Goal: Task Accomplishment & Management: Manage account settings

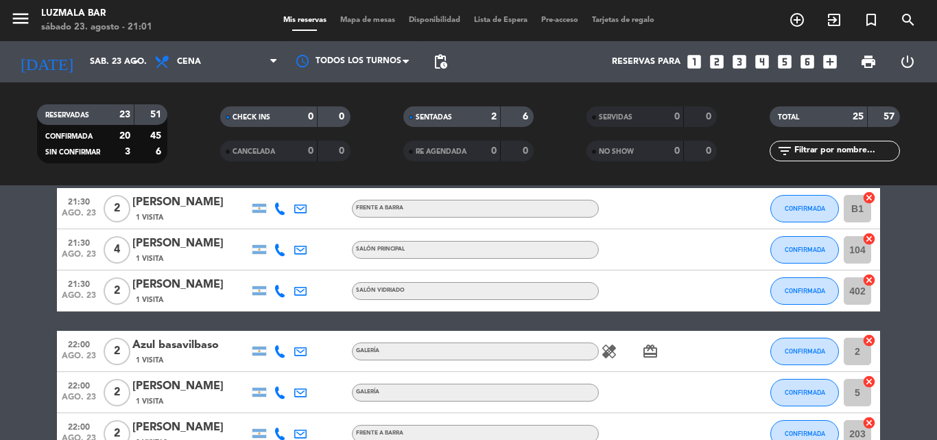
scroll to position [480, 0]
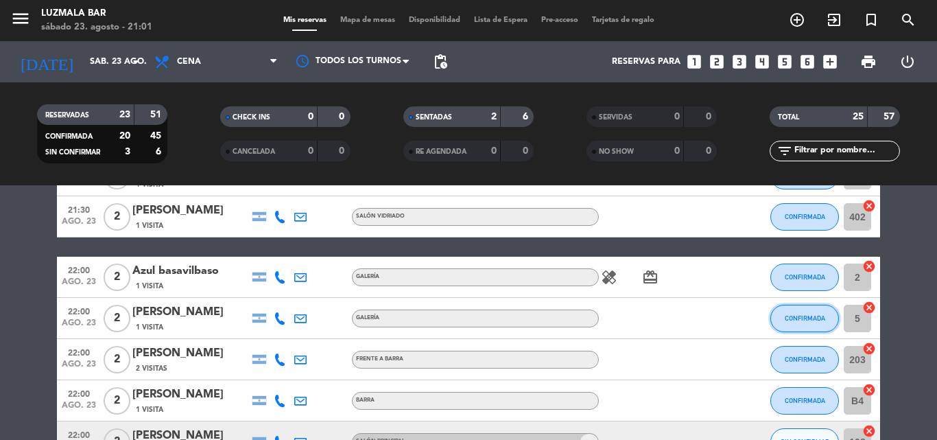
click at [807, 317] on span "CONFIRMADA" at bounding box center [804, 318] width 40 height 8
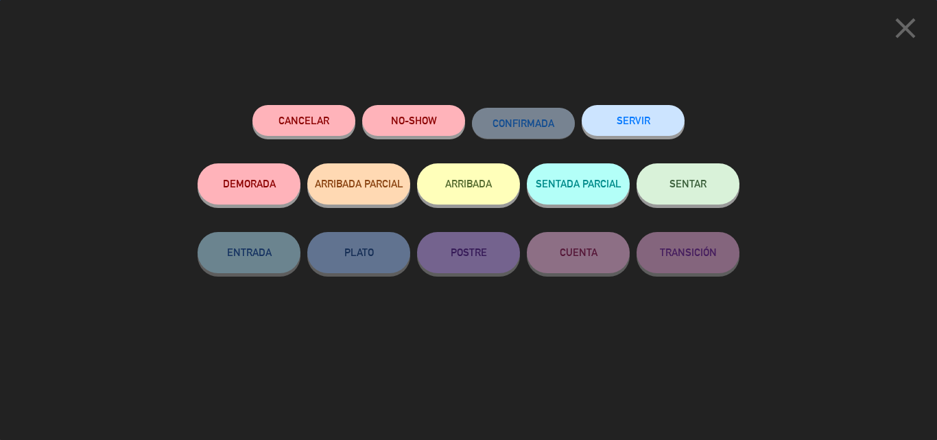
click at [683, 182] on span "SENTAR" at bounding box center [687, 184] width 37 height 12
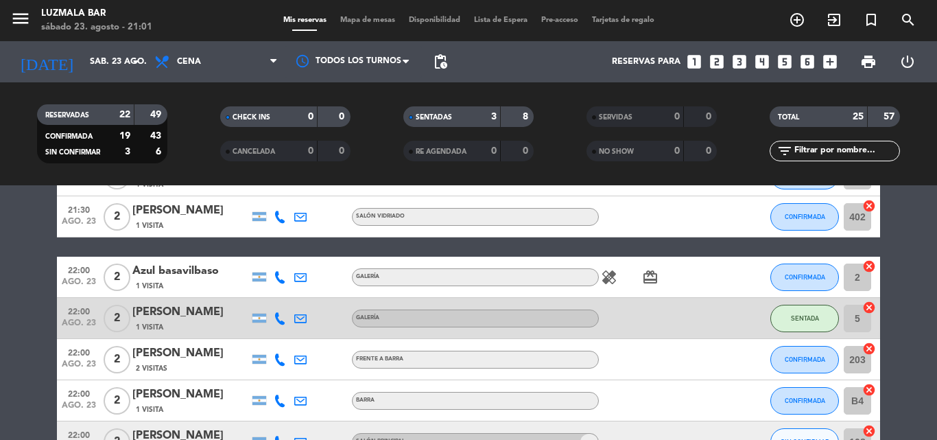
scroll to position [549, 0]
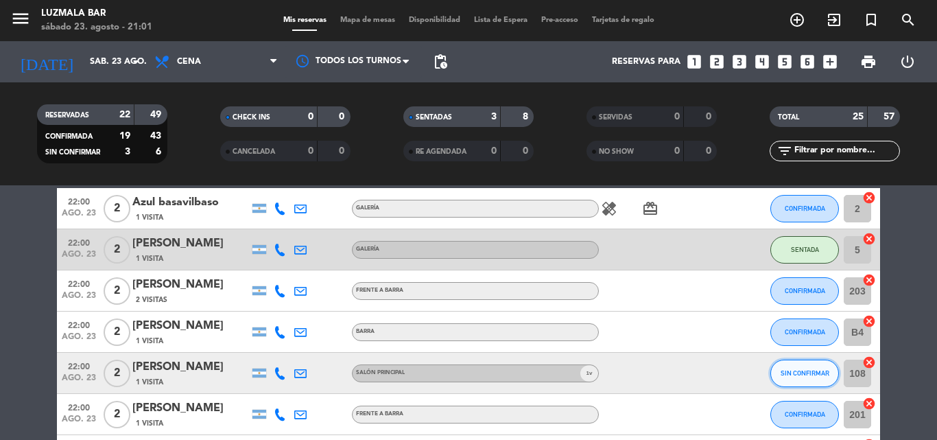
click at [802, 372] on span "SIN CONFIRMAR" at bounding box center [804, 373] width 49 height 8
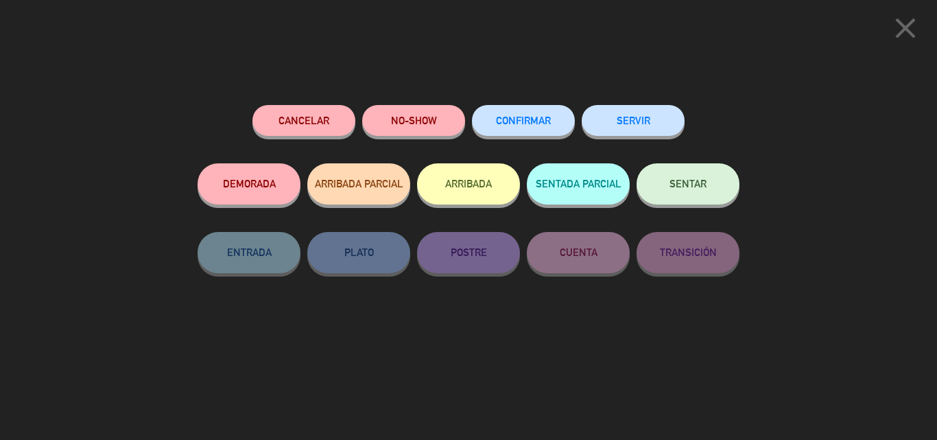
click at [533, 118] on span "CONFIRMAR" at bounding box center [523, 121] width 55 height 12
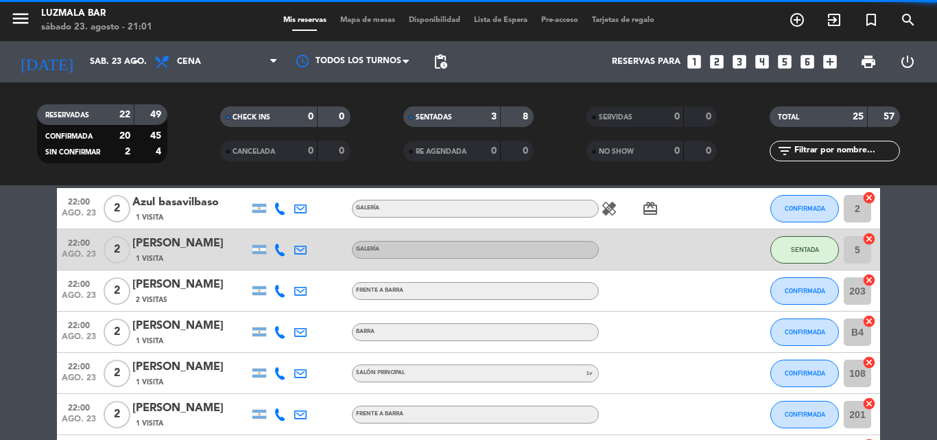
scroll to position [891, 0]
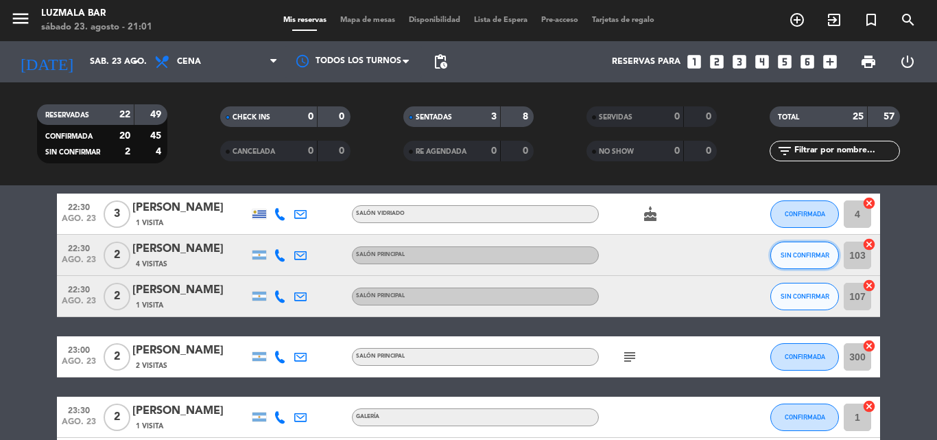
click at [793, 252] on span "SIN CONFIRMAR" at bounding box center [804, 255] width 49 height 8
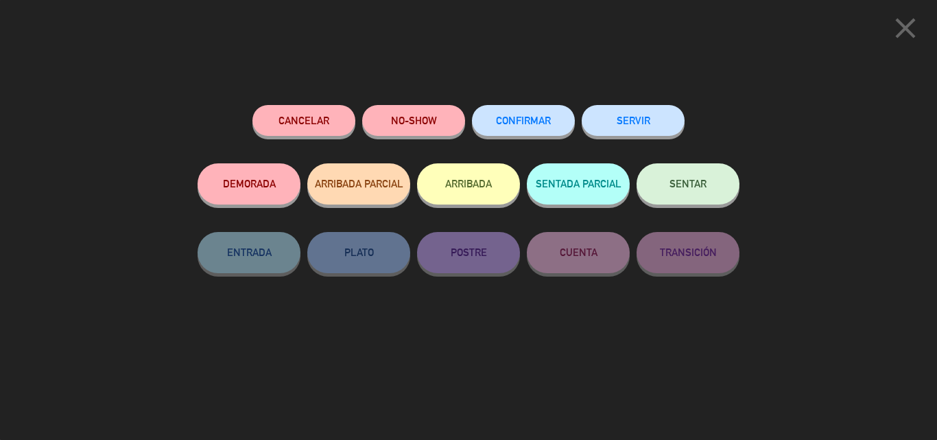
click at [515, 131] on button "CONFIRMAR" at bounding box center [523, 120] width 103 height 31
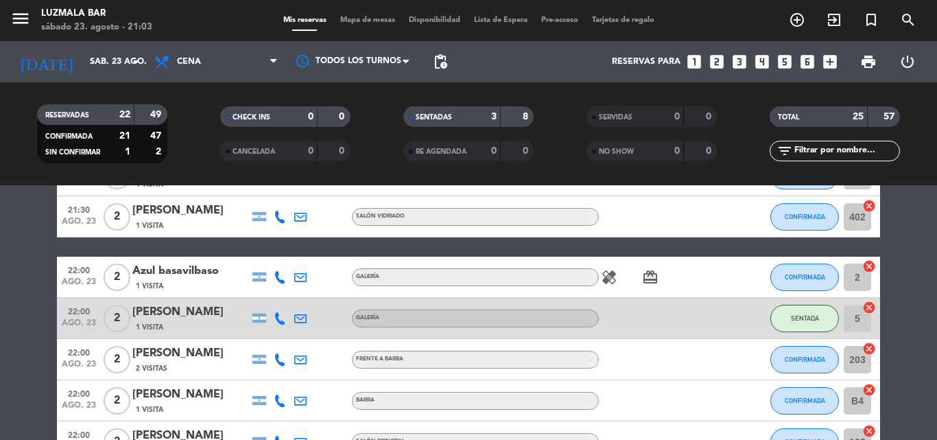
scroll to position [549, 0]
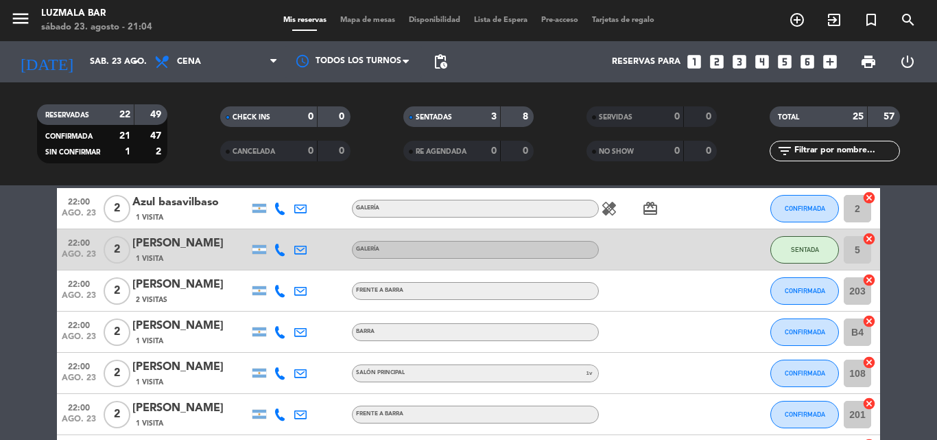
click at [827, 153] on input "text" at bounding box center [846, 150] width 106 height 15
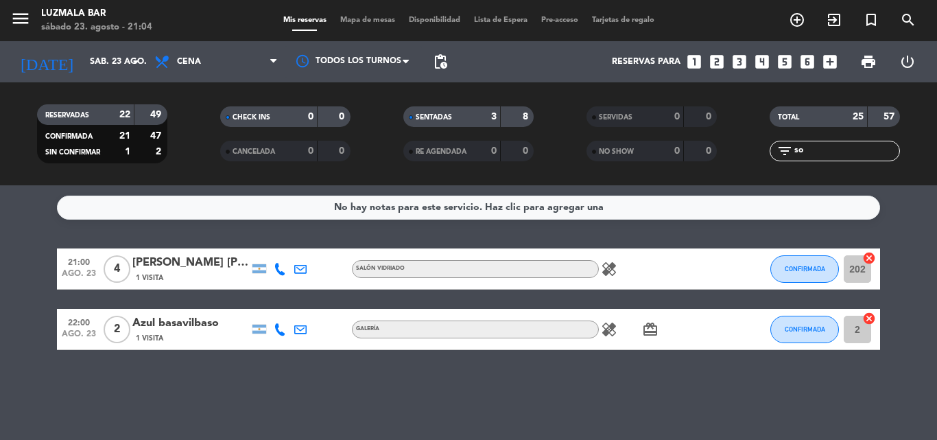
scroll to position [0, 0]
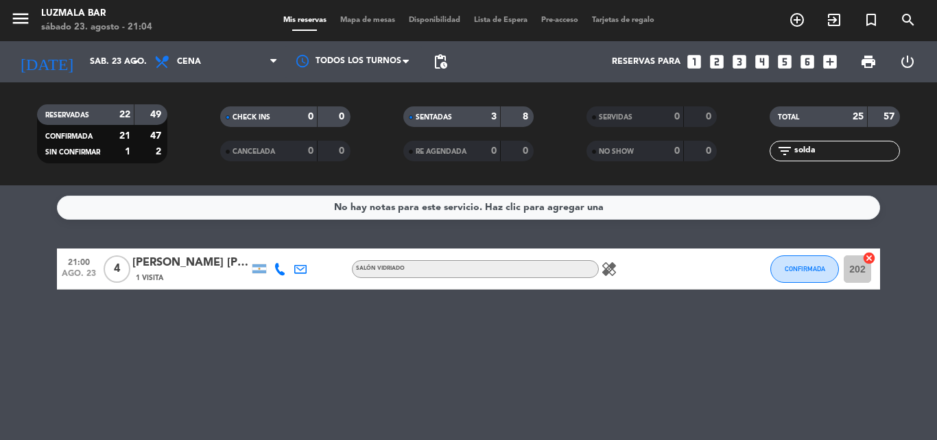
click at [174, 256] on div "[PERSON_NAME] [PERSON_NAME]" at bounding box center [190, 263] width 117 height 18
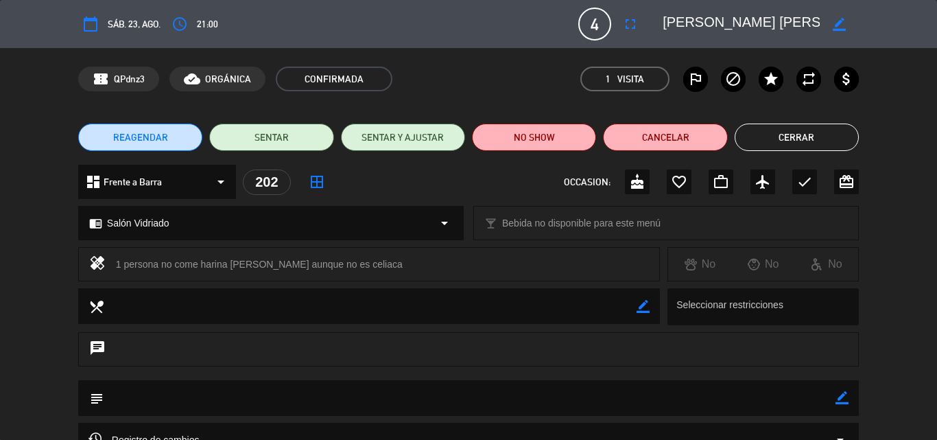
click at [845, 19] on icon "border_color" at bounding box center [838, 24] width 13 height 13
click at [830, 25] on div at bounding box center [838, 24] width 39 height 25
click at [837, 23] on icon at bounding box center [838, 24] width 13 height 13
click at [791, 142] on button "Cerrar" at bounding box center [796, 136] width 124 height 27
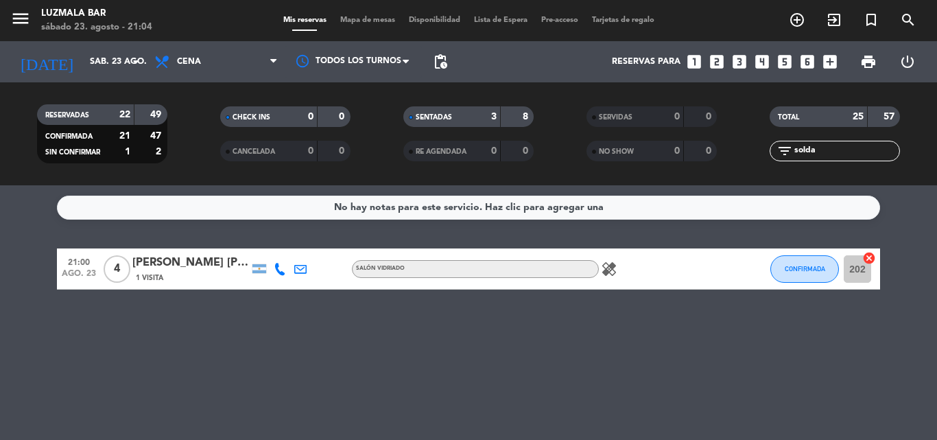
click at [767, 226] on div "No hay notas para este servicio. Haz clic para agregar una 21:00 [DATE] 4 [PERS…" at bounding box center [468, 312] width 937 height 254
click at [837, 148] on input "solda" at bounding box center [846, 150] width 106 height 15
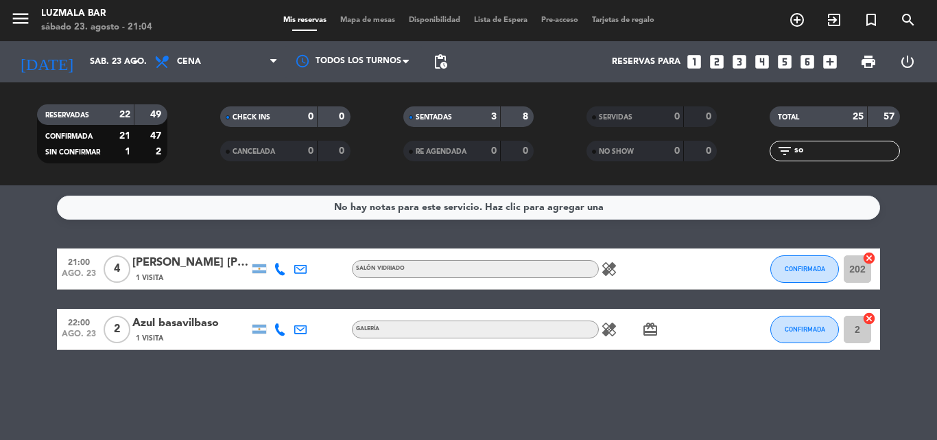
type input "s"
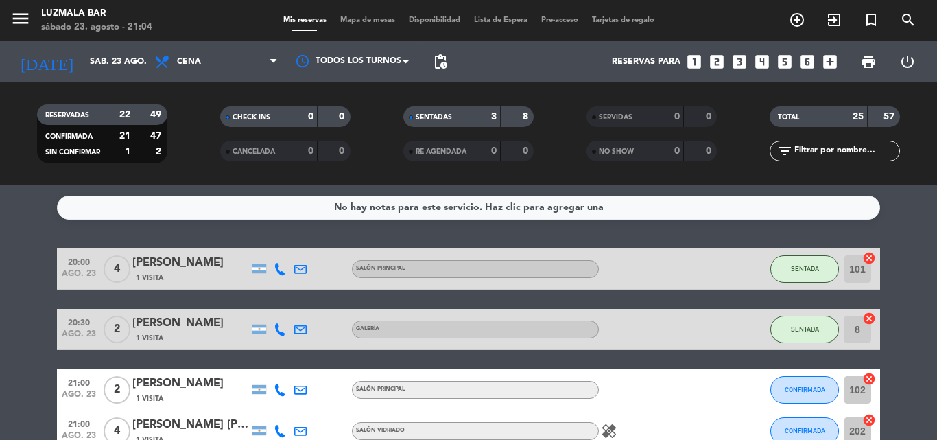
click at [914, 215] on service-notes "No hay notas para este servicio. Haz clic para agregar una" at bounding box center [468, 207] width 937 height 24
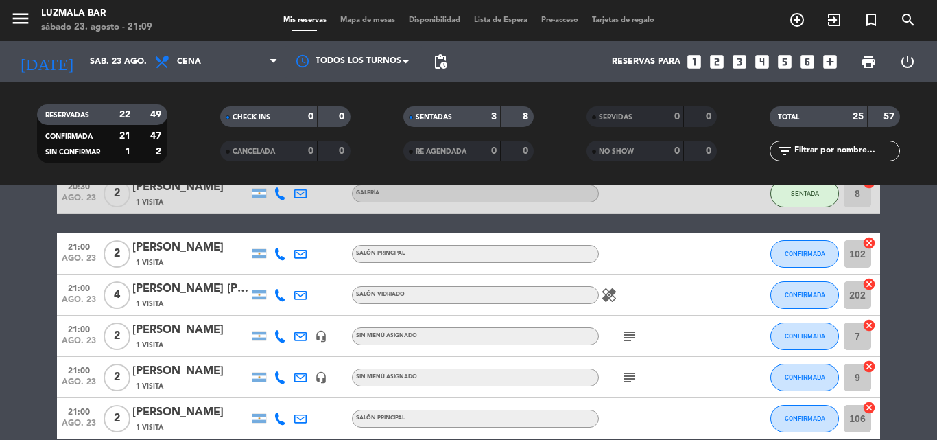
scroll to position [206, 0]
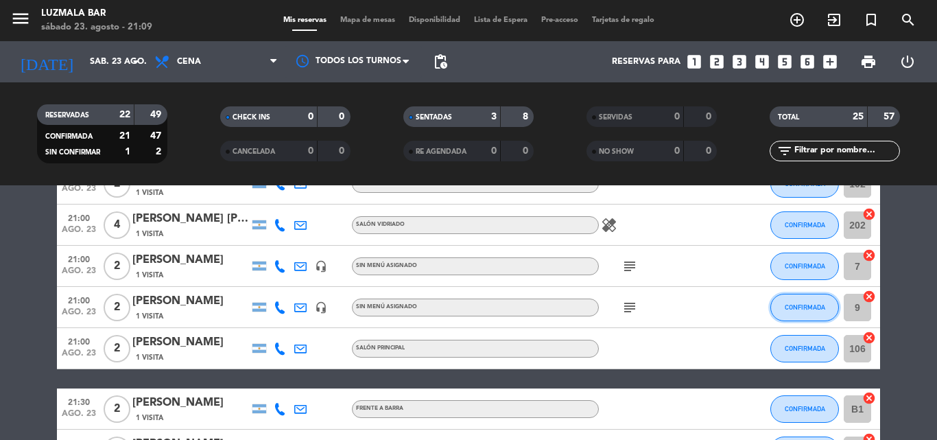
click at [830, 313] on button "CONFIRMADA" at bounding box center [804, 306] width 69 height 27
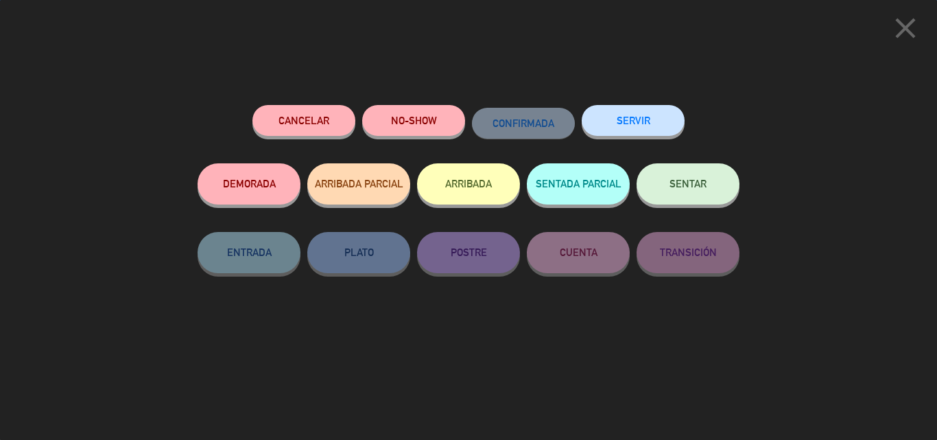
click at [680, 183] on span "SENTAR" at bounding box center [687, 184] width 37 height 12
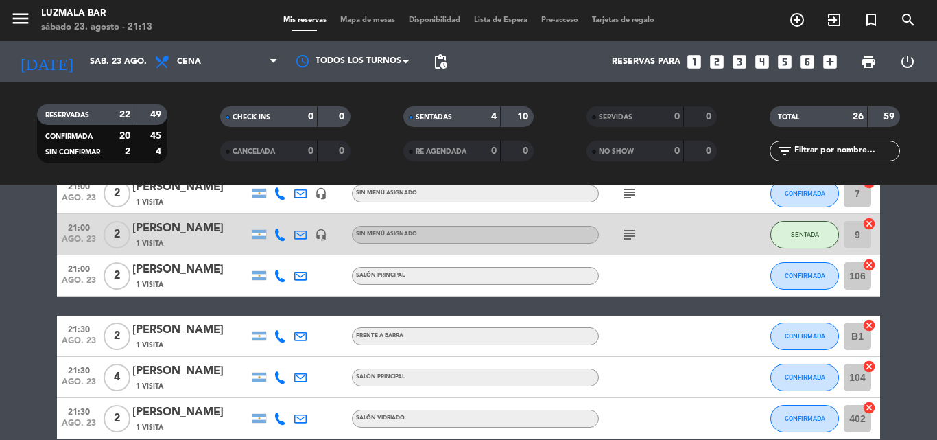
scroll to position [343, 0]
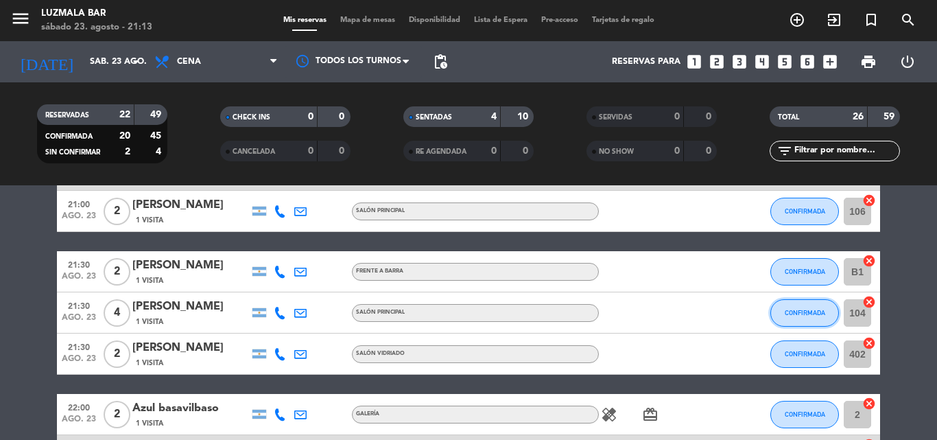
click at [806, 314] on span "CONFIRMADA" at bounding box center [804, 313] width 40 height 8
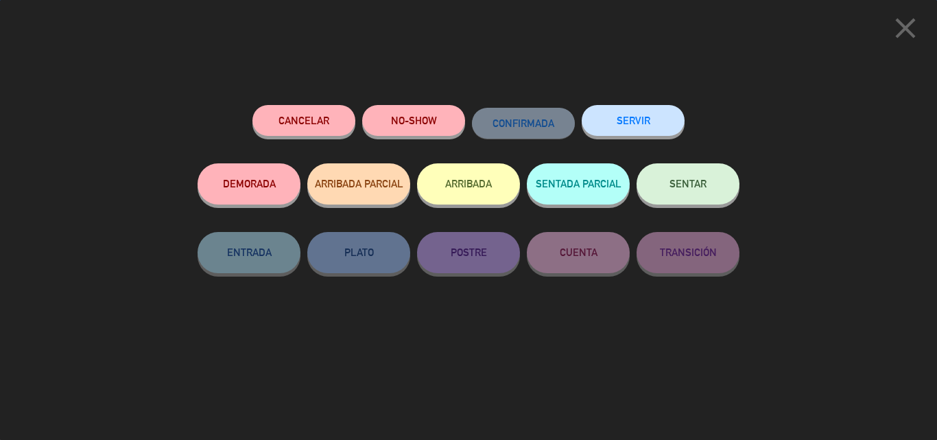
click at [680, 192] on button "SENTAR" at bounding box center [687, 183] width 103 height 41
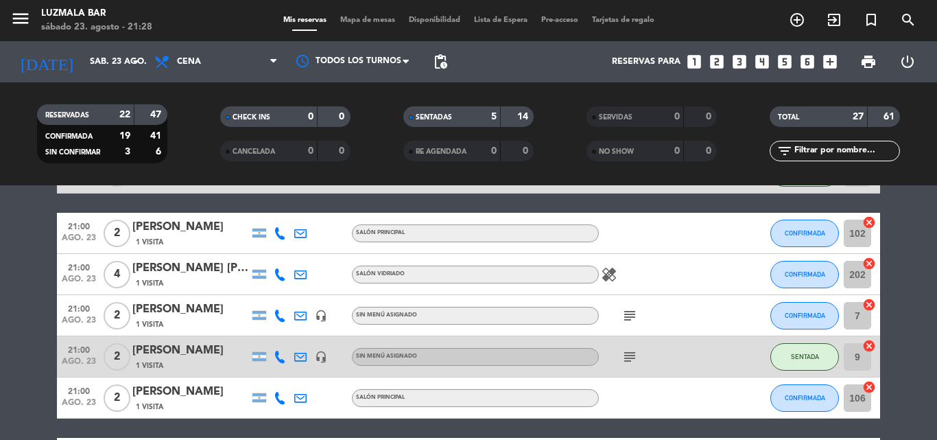
scroll to position [163, 0]
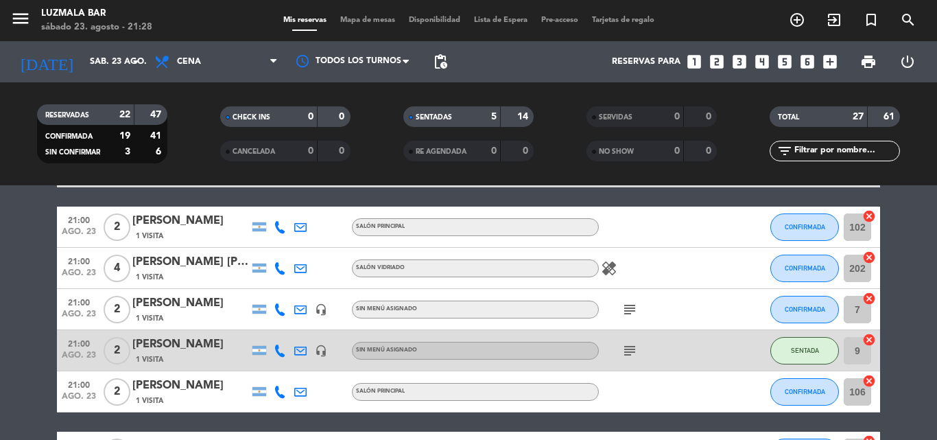
click at [831, 149] on input "text" at bounding box center [846, 150] width 106 height 15
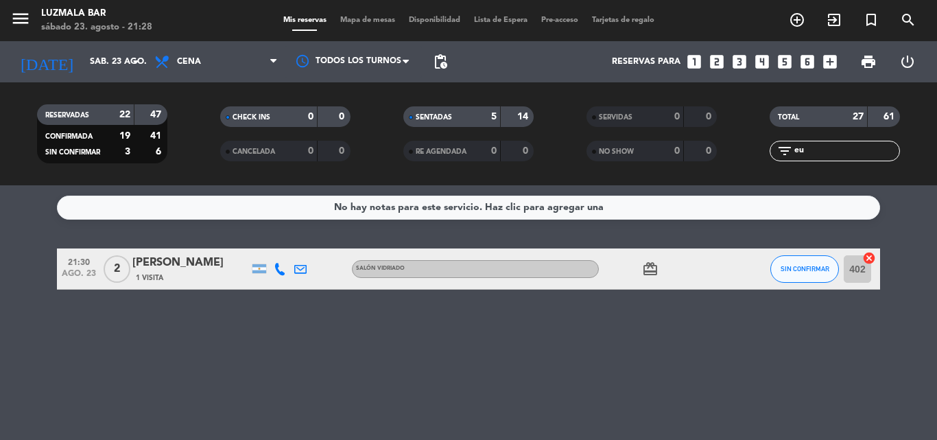
scroll to position [0, 0]
click at [790, 268] on span "SIN CONFIRMAR" at bounding box center [804, 269] width 49 height 8
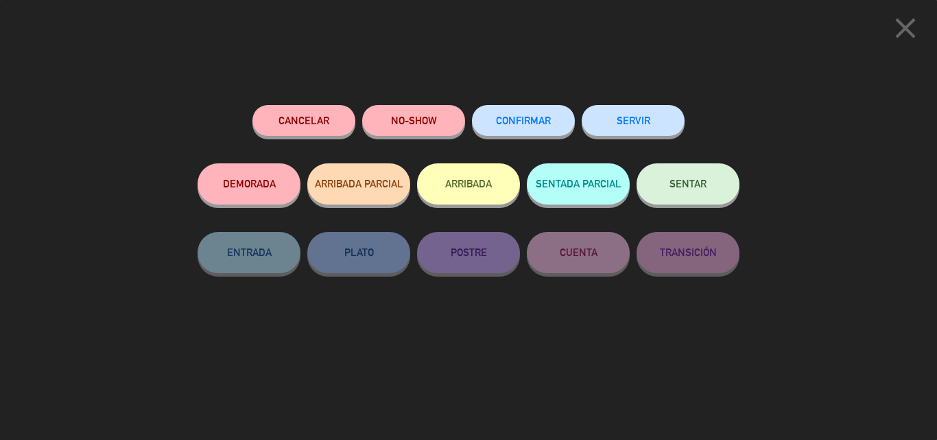
click at [698, 182] on span "SENTAR" at bounding box center [687, 184] width 37 height 12
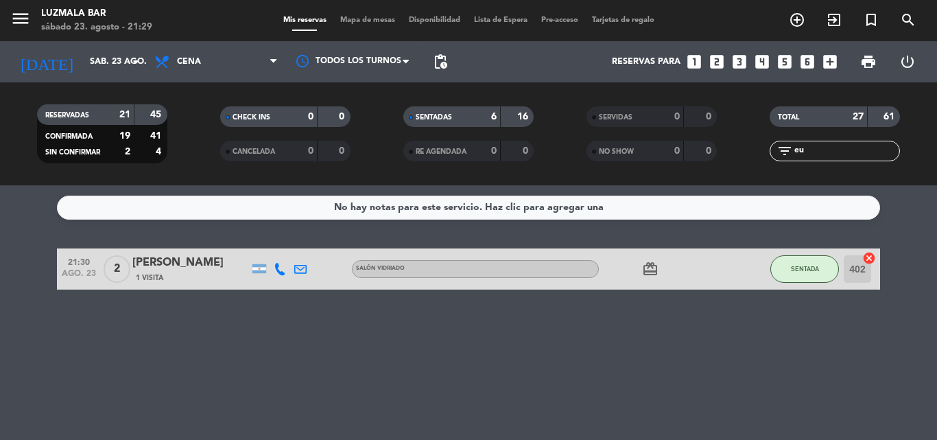
click at [829, 154] on input "eu" at bounding box center [846, 150] width 106 height 15
type input "e"
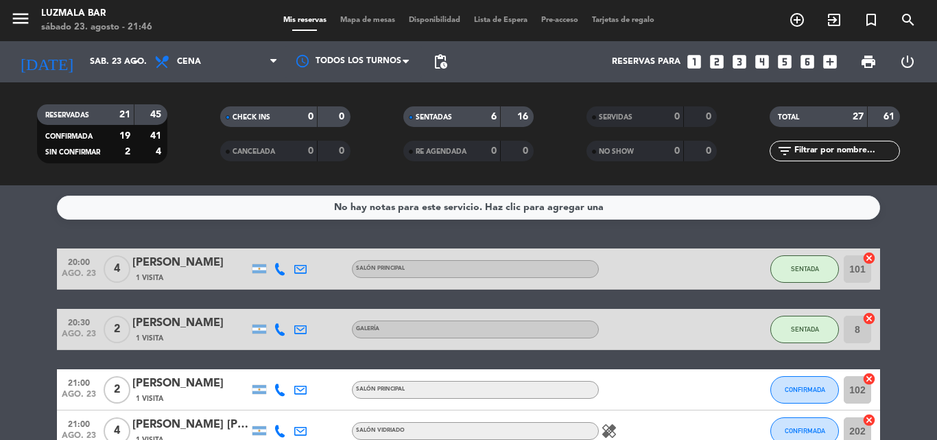
scroll to position [137, 0]
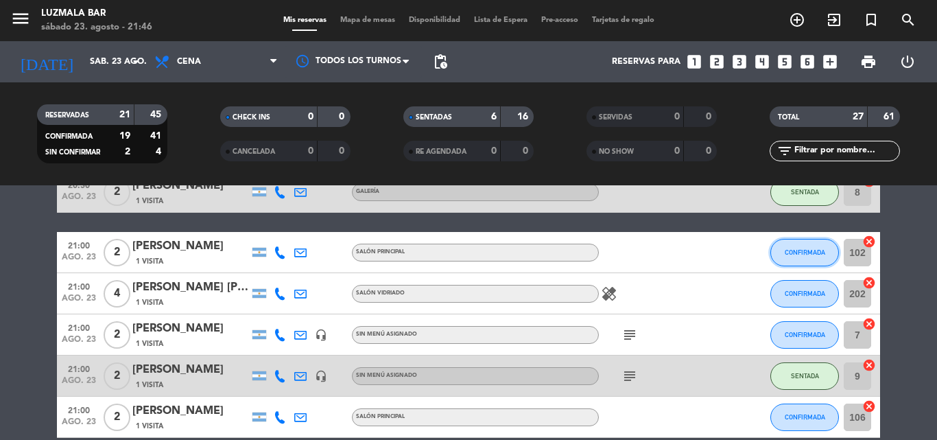
click at [799, 248] on button "CONFIRMADA" at bounding box center [804, 252] width 69 height 27
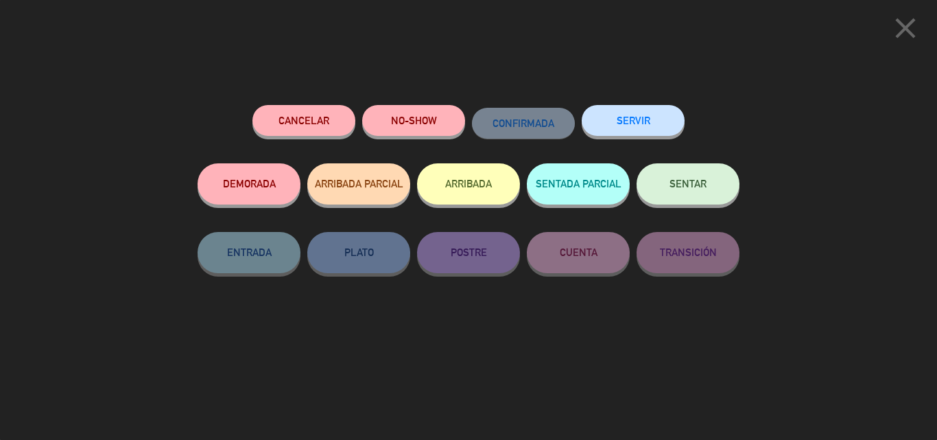
click at [267, 187] on button "DEMORADA" at bounding box center [248, 183] width 103 height 41
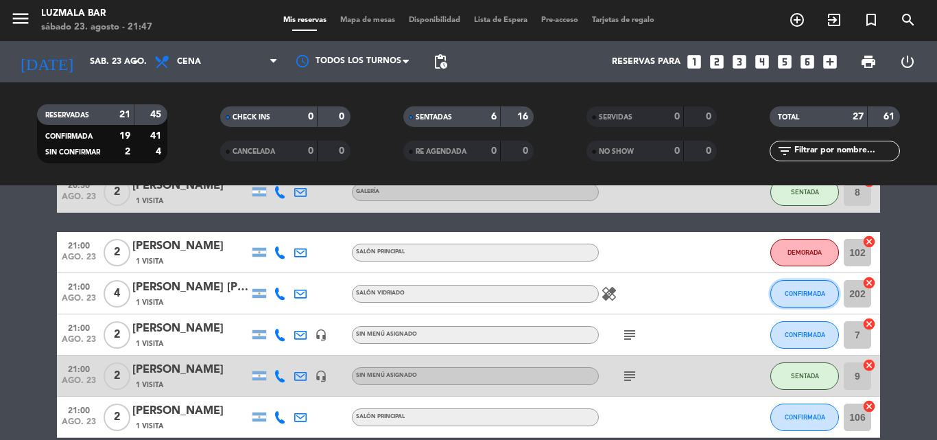
click at [805, 296] on span "CONFIRMADA" at bounding box center [804, 293] width 40 height 8
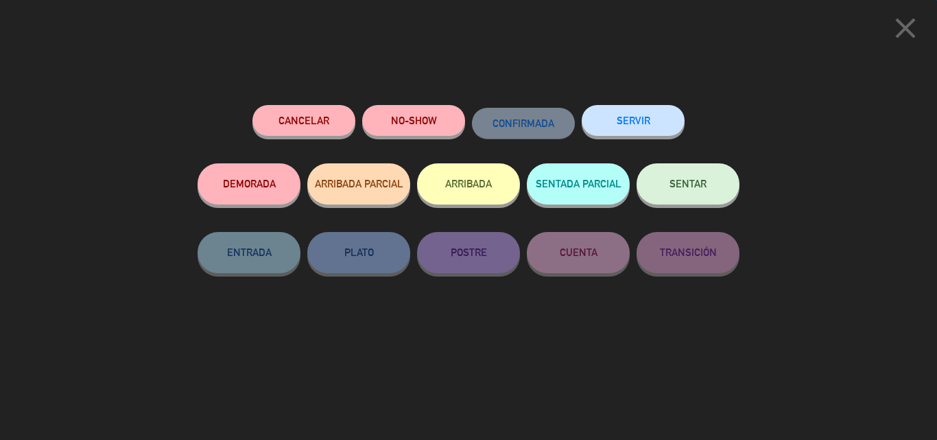
click at [663, 189] on button "SENTAR" at bounding box center [687, 183] width 103 height 41
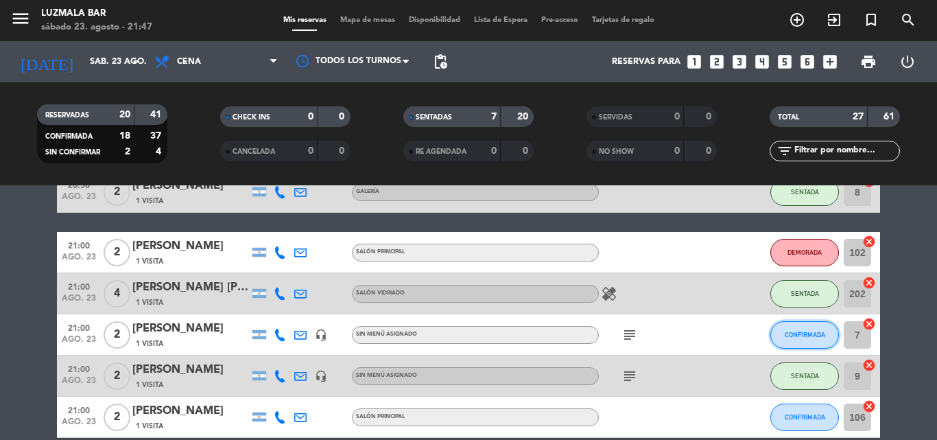
click at [802, 337] on span "CONFIRMADA" at bounding box center [804, 335] width 40 height 8
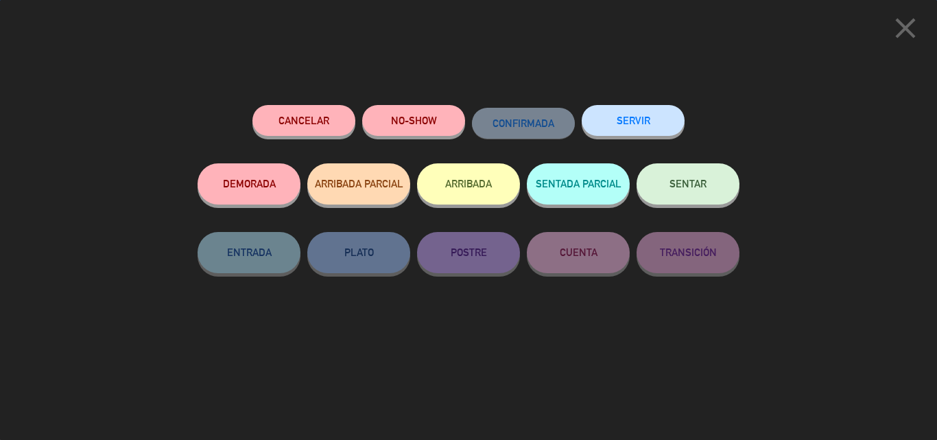
click at [259, 173] on button "DEMORADA" at bounding box center [248, 183] width 103 height 41
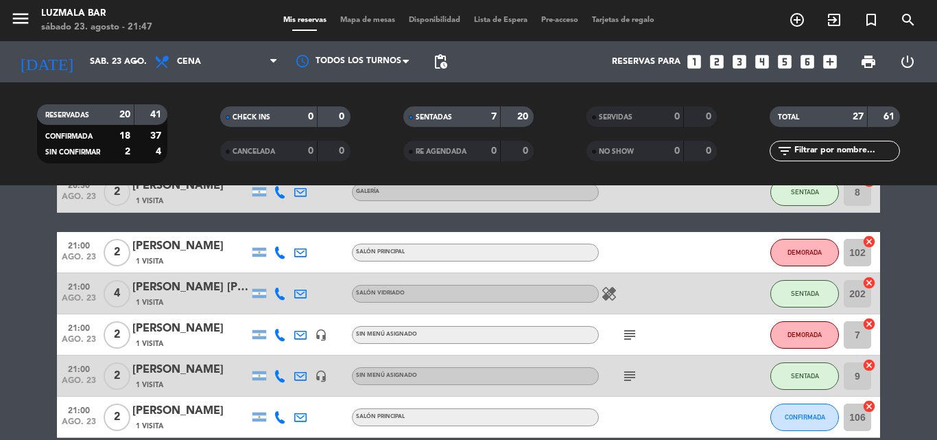
scroll to position [206, 0]
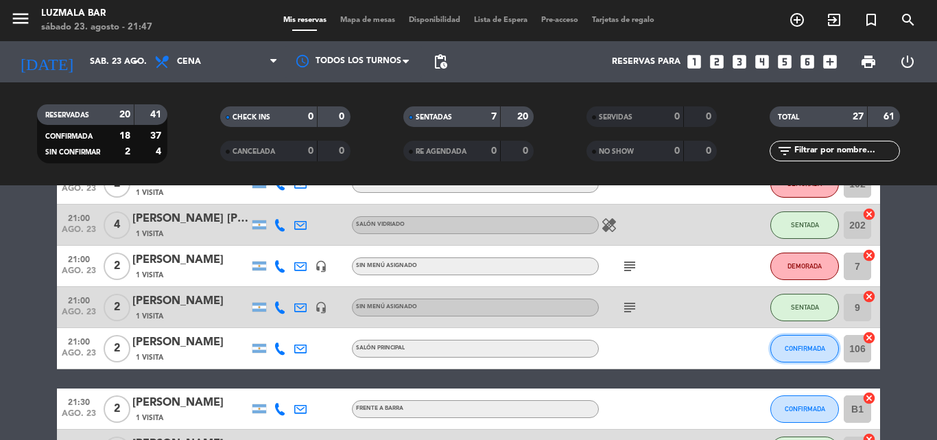
click at [806, 350] on span "CONFIRMADA" at bounding box center [804, 348] width 40 height 8
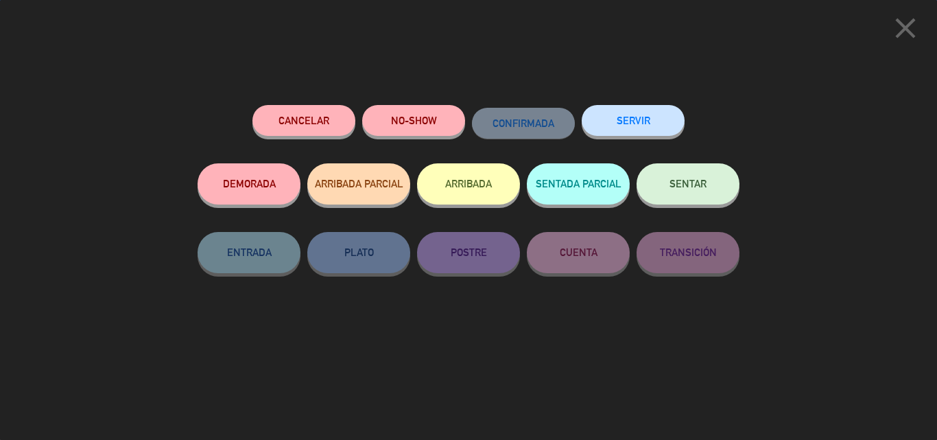
click at [252, 190] on button "DEMORADA" at bounding box center [248, 183] width 103 height 41
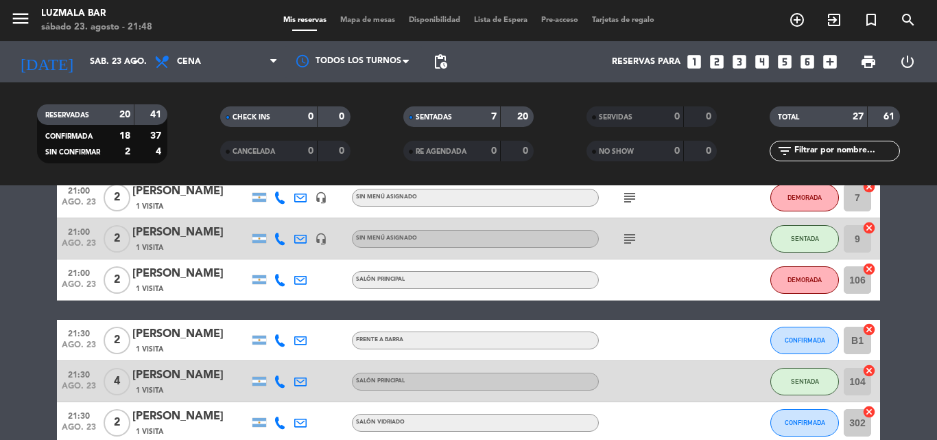
scroll to position [343, 0]
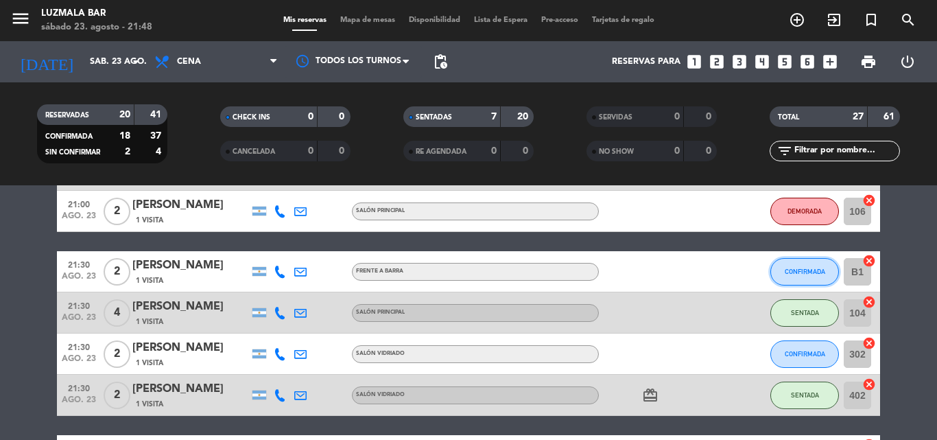
click at [791, 274] on span "CONFIRMADA" at bounding box center [804, 271] width 40 height 8
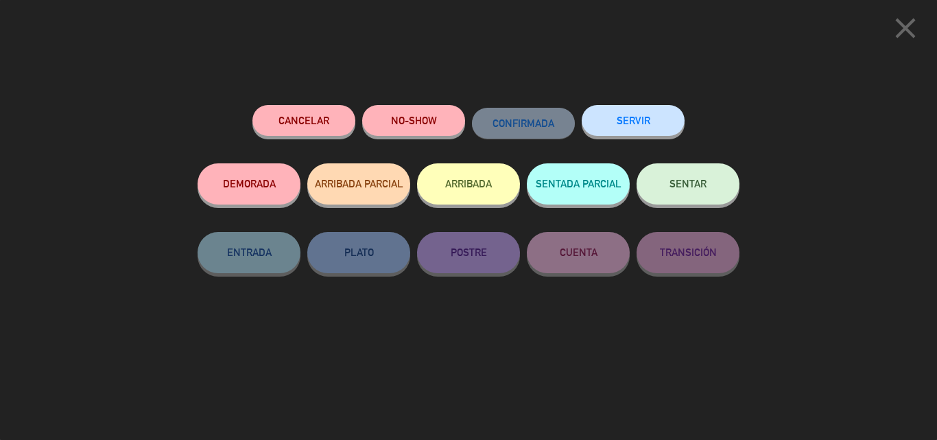
click at [699, 187] on span "SENTAR" at bounding box center [687, 184] width 37 height 12
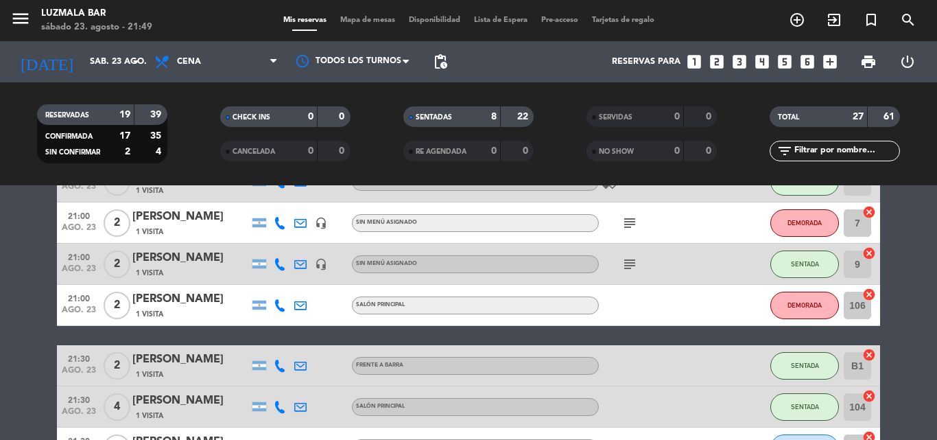
scroll to position [137, 0]
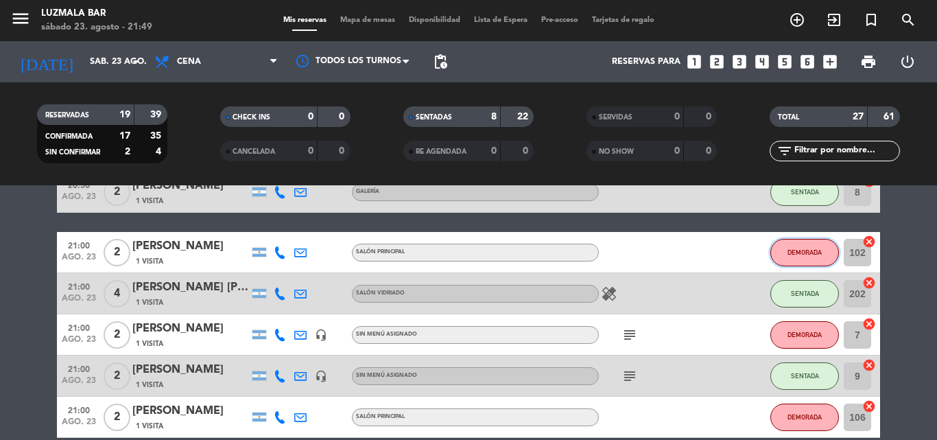
click at [817, 250] on span "DEMORADA" at bounding box center [804, 252] width 34 height 8
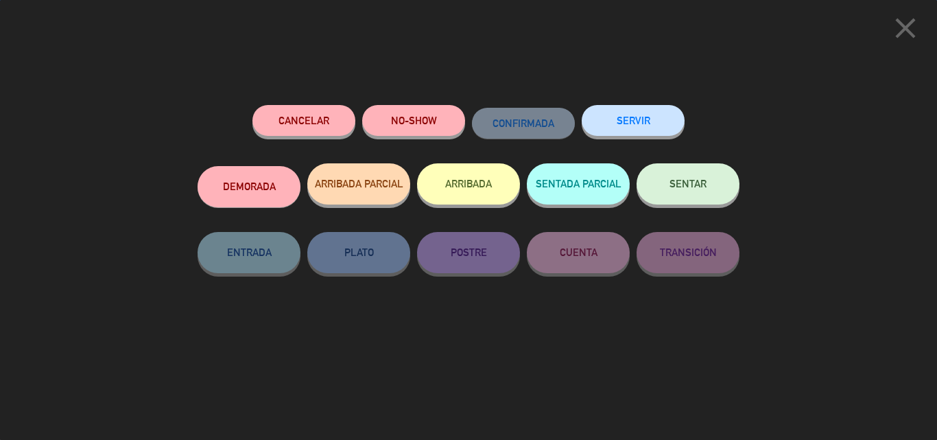
click at [912, 37] on icon "close" at bounding box center [905, 28] width 34 height 34
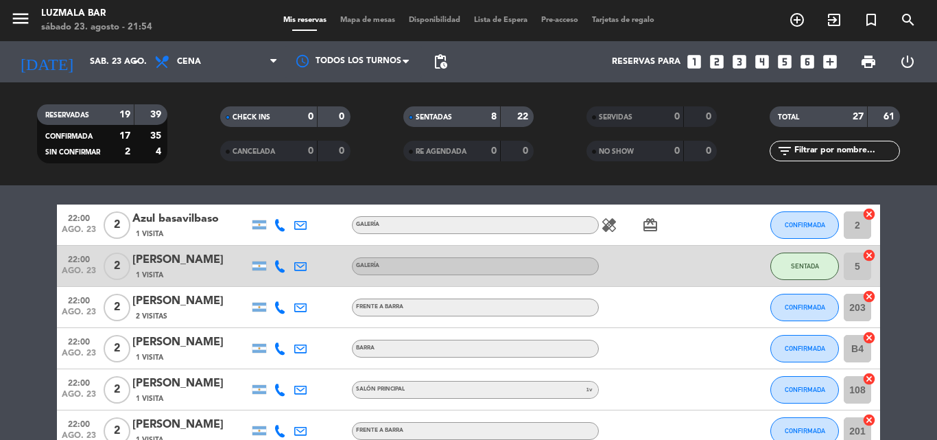
scroll to position [617, 0]
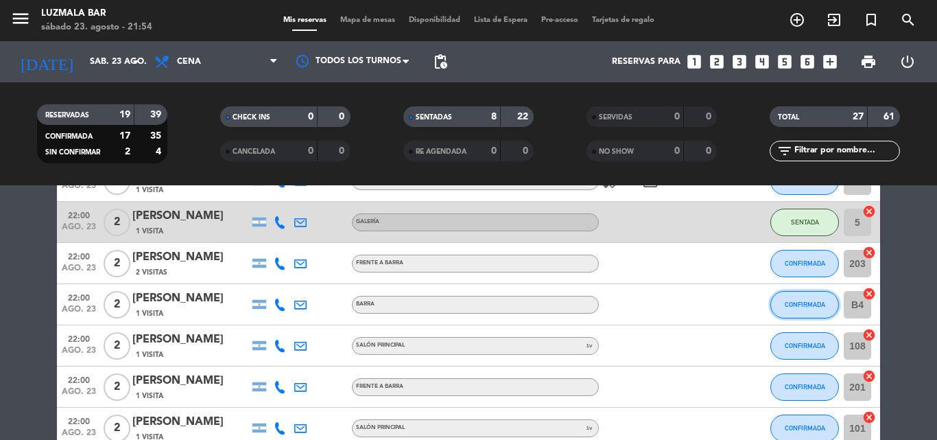
click at [815, 294] on button "CONFIRMADA" at bounding box center [804, 304] width 69 height 27
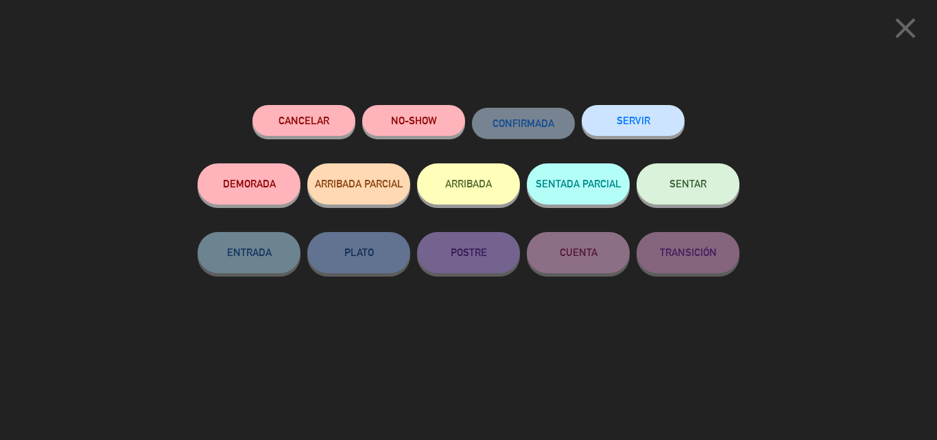
click at [708, 191] on button "SENTAR" at bounding box center [687, 183] width 103 height 41
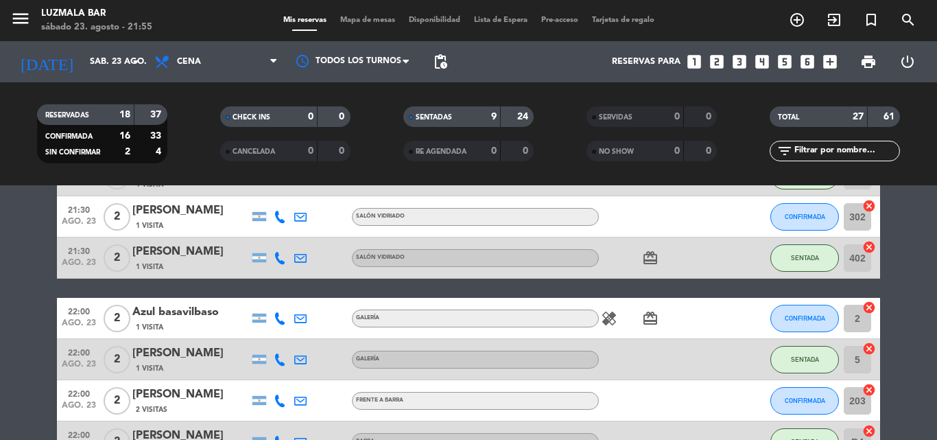
scroll to position [411, 0]
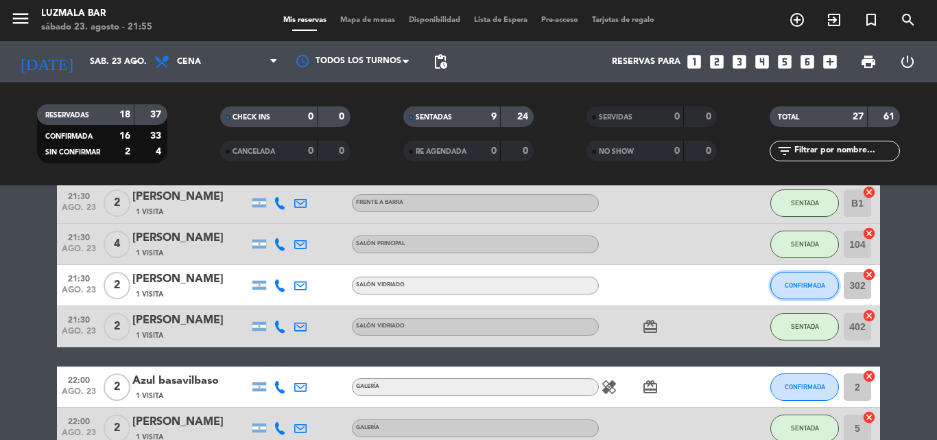
click at [790, 287] on span "CONFIRMADA" at bounding box center [804, 285] width 40 height 8
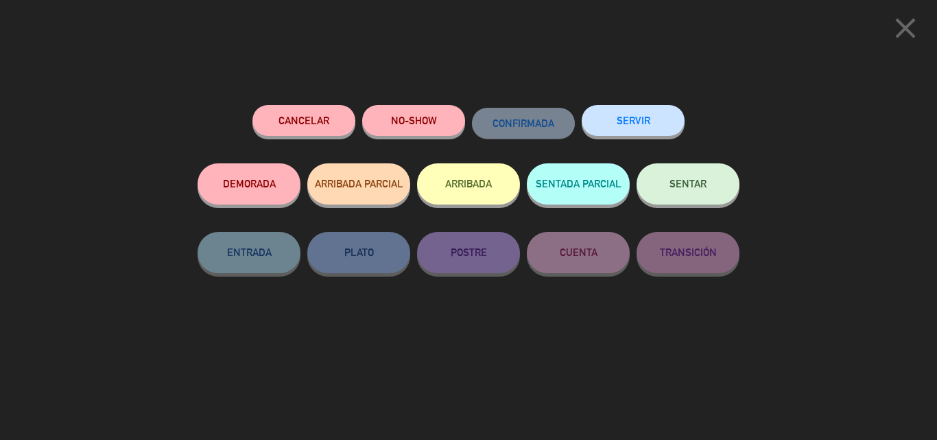
click at [290, 186] on button "DEMORADA" at bounding box center [248, 183] width 103 height 41
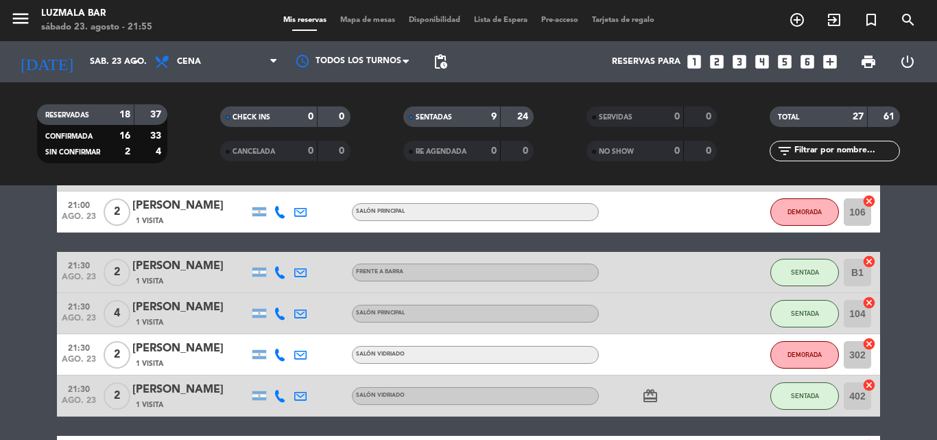
scroll to position [343, 0]
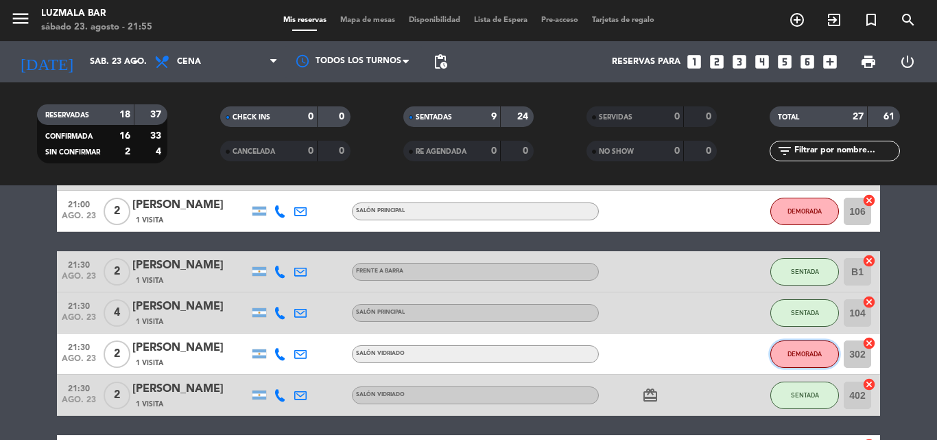
click at [786, 355] on button "DEMORADA" at bounding box center [804, 353] width 69 height 27
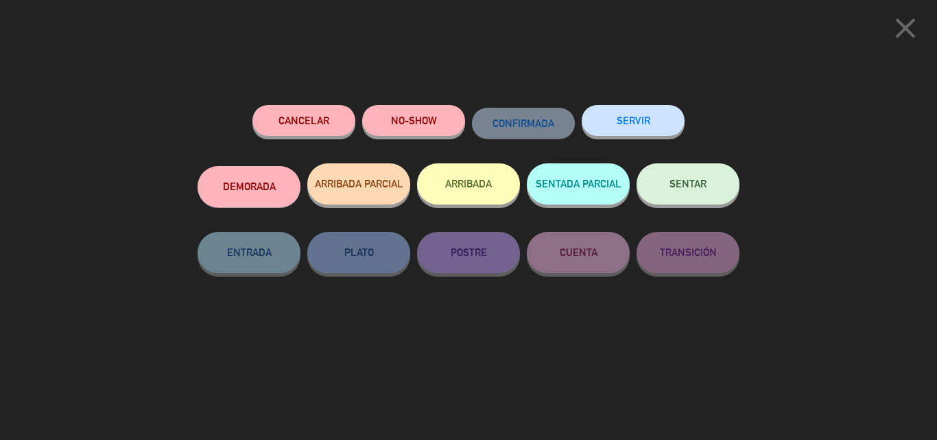
click at [691, 191] on button "SENTAR" at bounding box center [687, 183] width 103 height 41
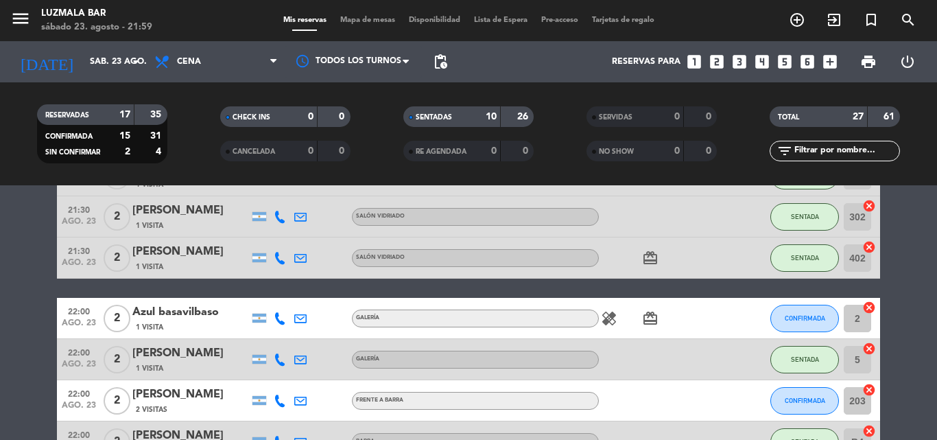
scroll to position [549, 0]
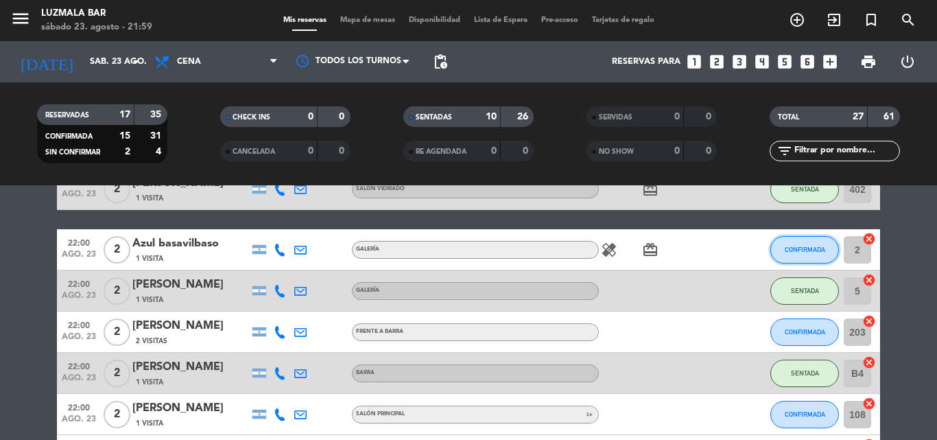
click at [817, 242] on button "CONFIRMADA" at bounding box center [804, 249] width 69 height 27
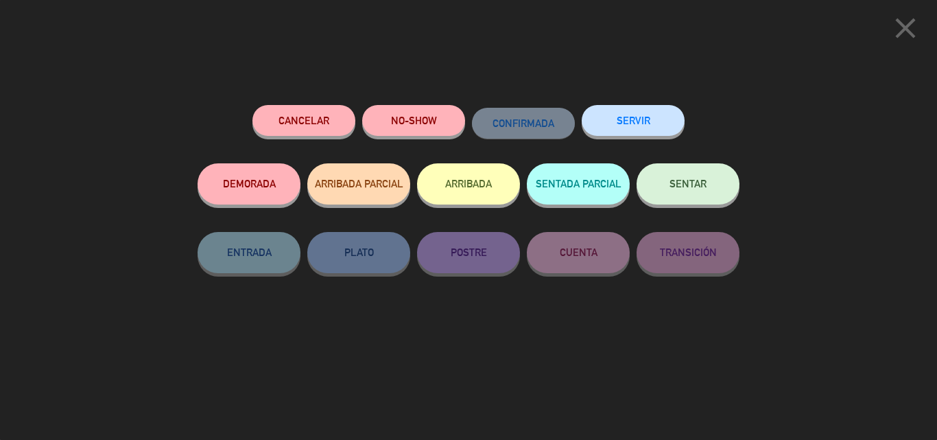
click at [680, 191] on button "SENTAR" at bounding box center [687, 183] width 103 height 41
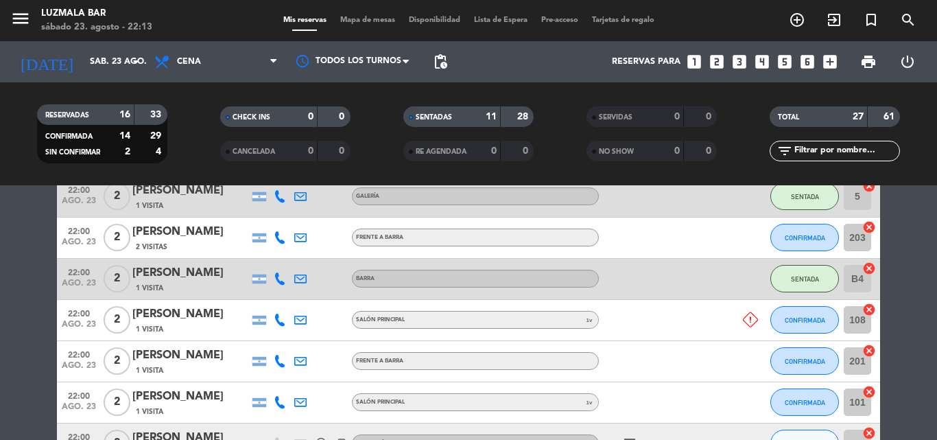
scroll to position [765, 0]
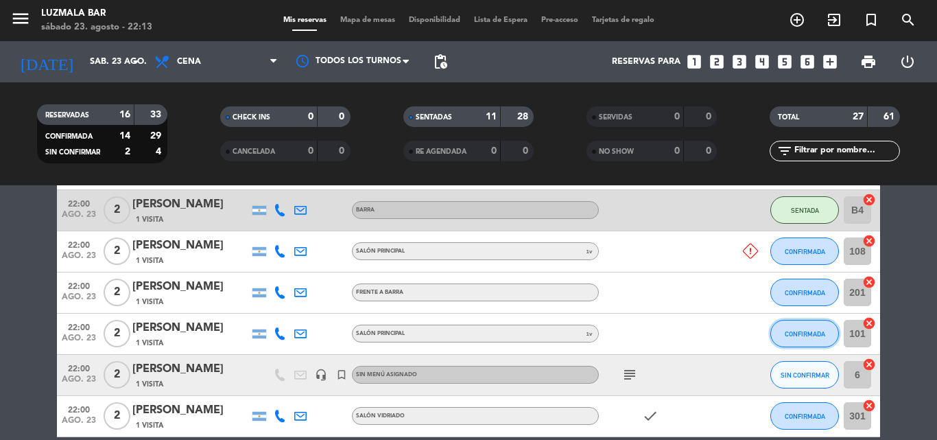
click at [804, 328] on button "CONFIRMADA" at bounding box center [804, 333] width 69 height 27
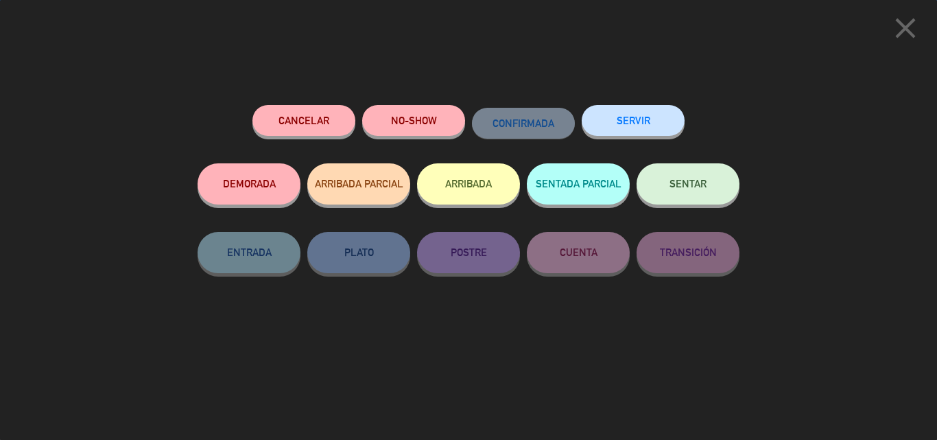
click at [689, 180] on span "SENTAR" at bounding box center [687, 184] width 37 height 12
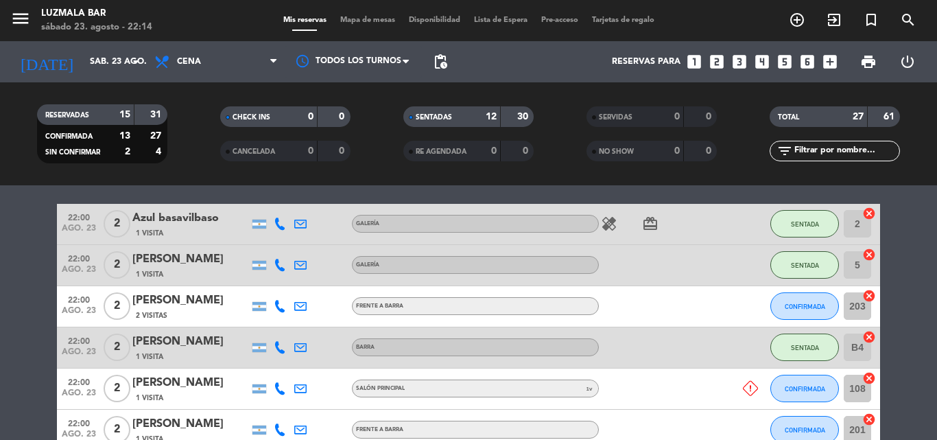
scroll to position [559, 0]
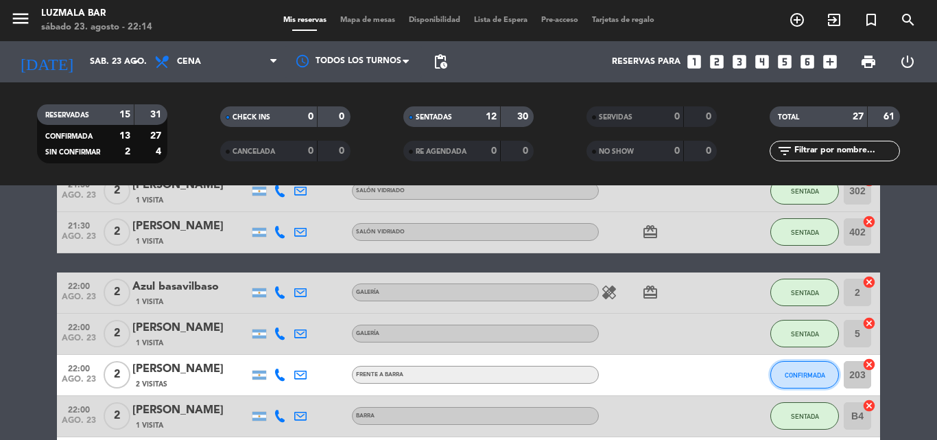
click at [822, 368] on button "CONFIRMADA" at bounding box center [804, 374] width 69 height 27
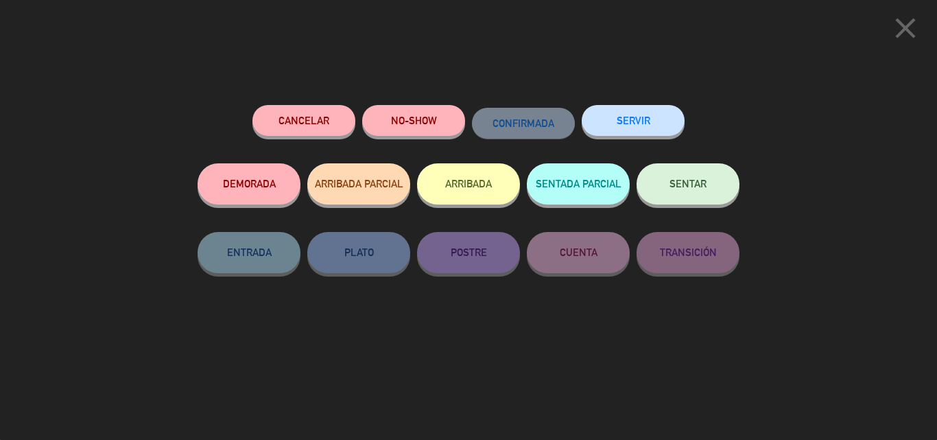
click at [662, 180] on button "SENTAR" at bounding box center [687, 183] width 103 height 41
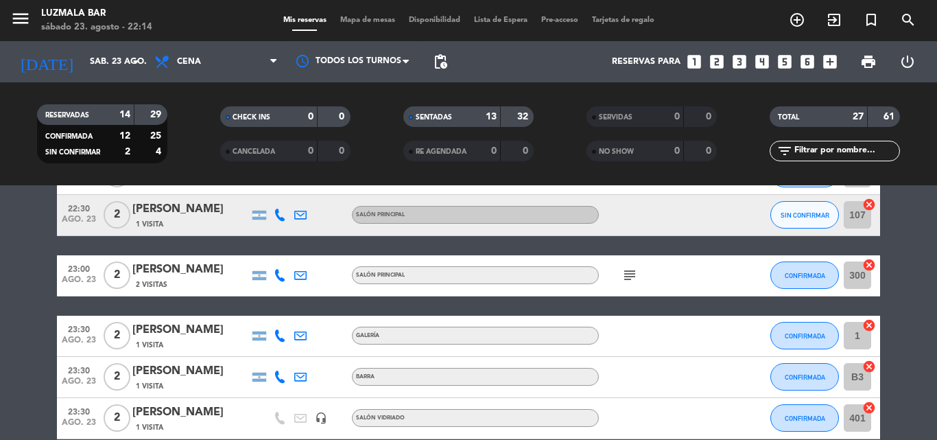
scroll to position [1039, 0]
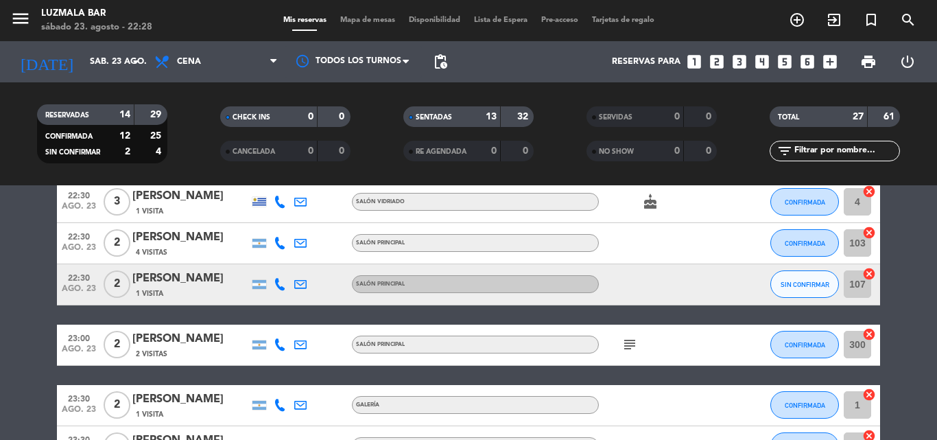
click at [833, 149] on input "text" at bounding box center [846, 150] width 106 height 15
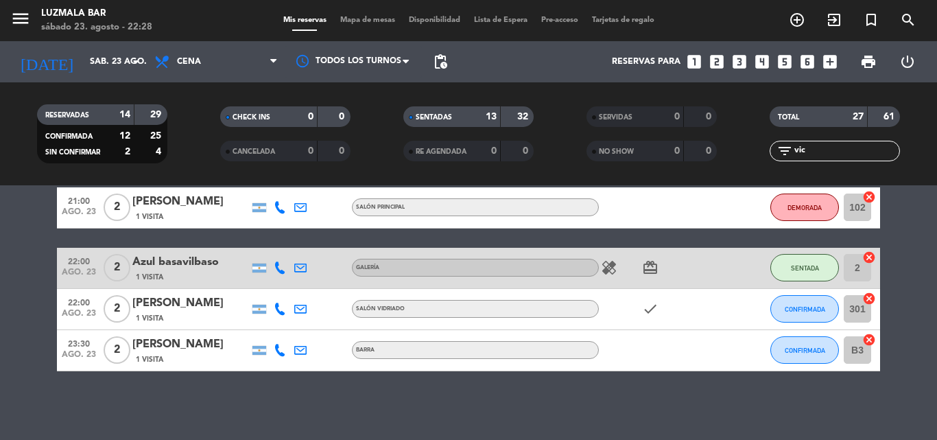
scroll to position [0, 0]
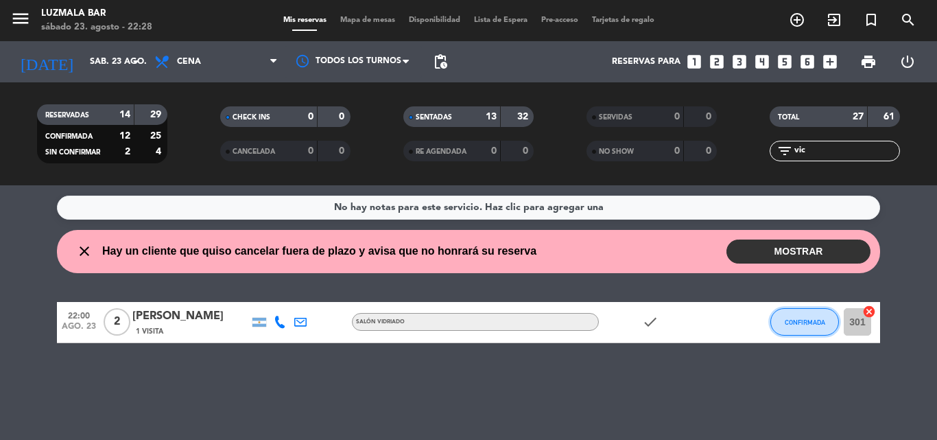
click at [819, 318] on span "CONFIRMADA" at bounding box center [804, 322] width 40 height 8
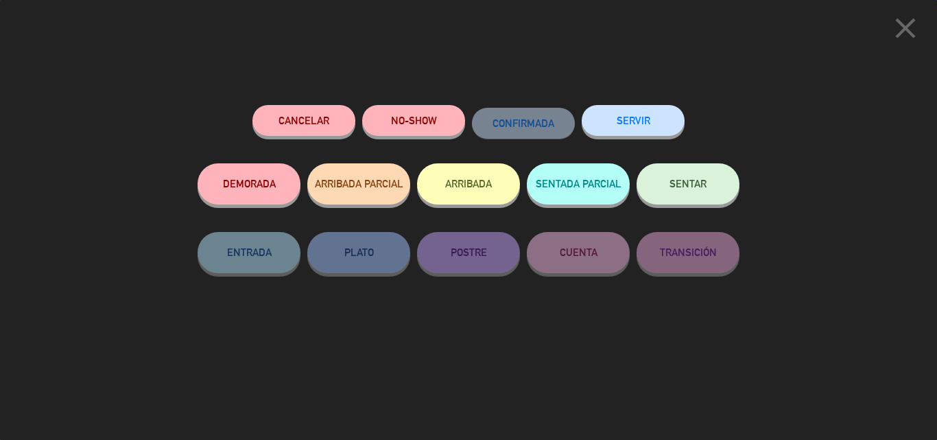
click at [687, 185] on span "SENTAR" at bounding box center [687, 184] width 37 height 12
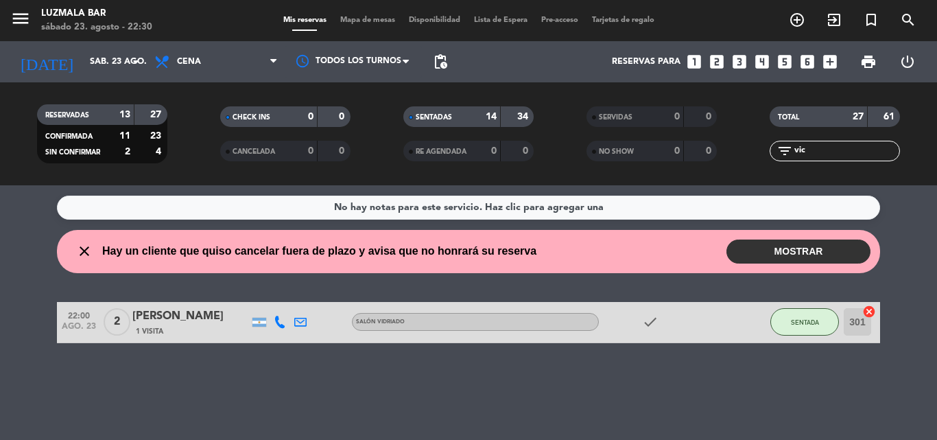
click at [822, 149] on input "vic" at bounding box center [846, 150] width 106 height 15
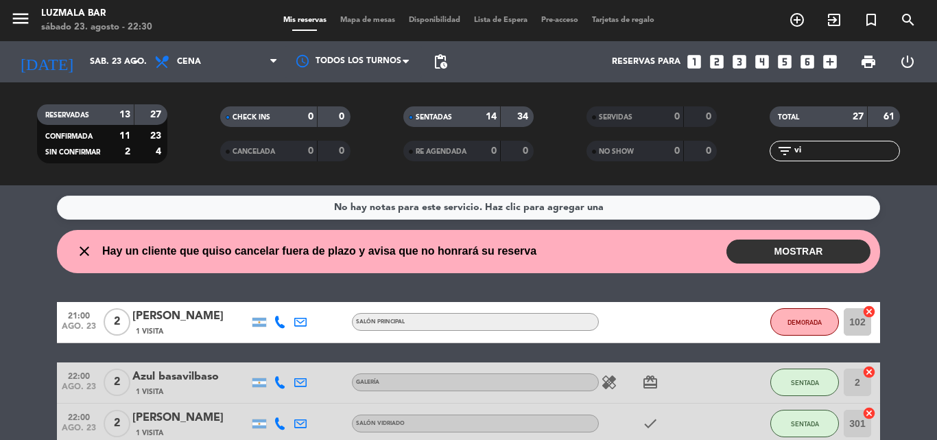
type input "v"
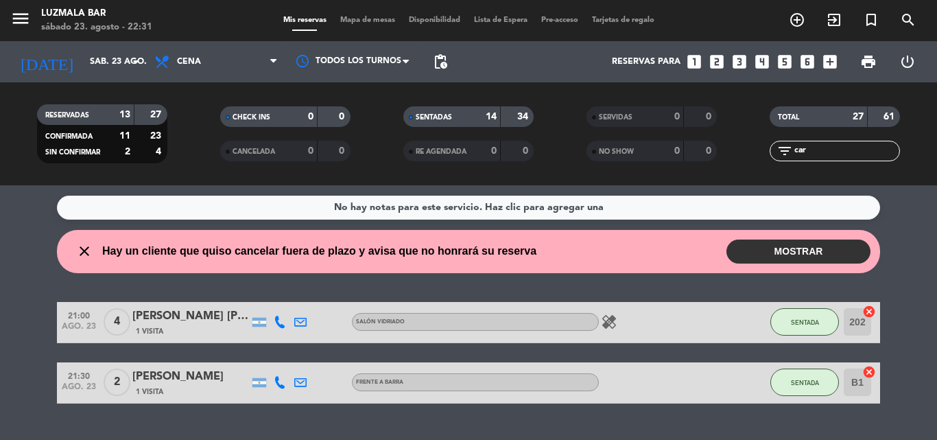
click at [818, 149] on input "car" at bounding box center [846, 150] width 106 height 15
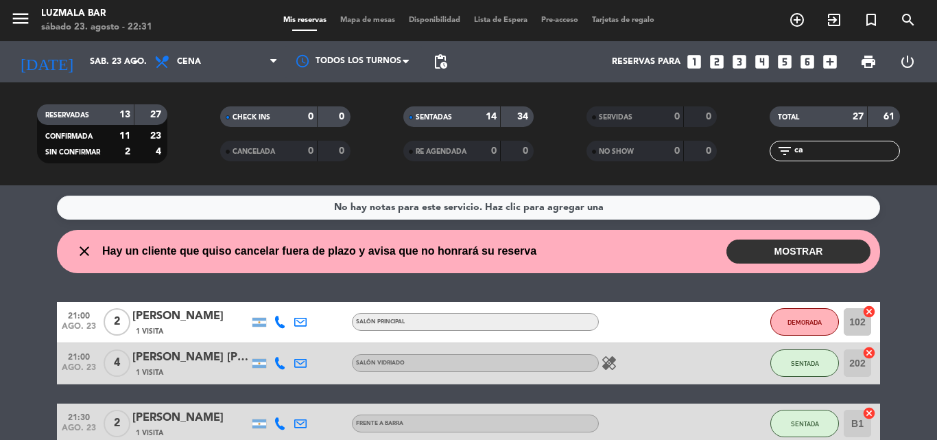
type input "c"
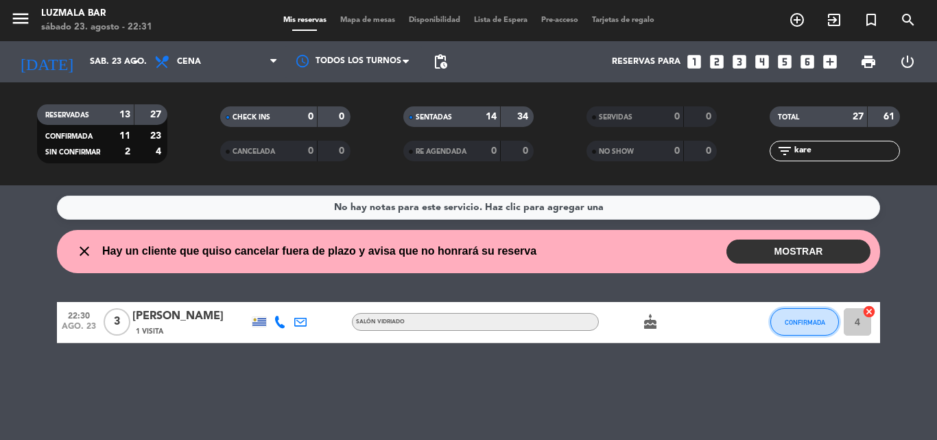
click at [806, 329] on button "CONFIRMADA" at bounding box center [804, 321] width 69 height 27
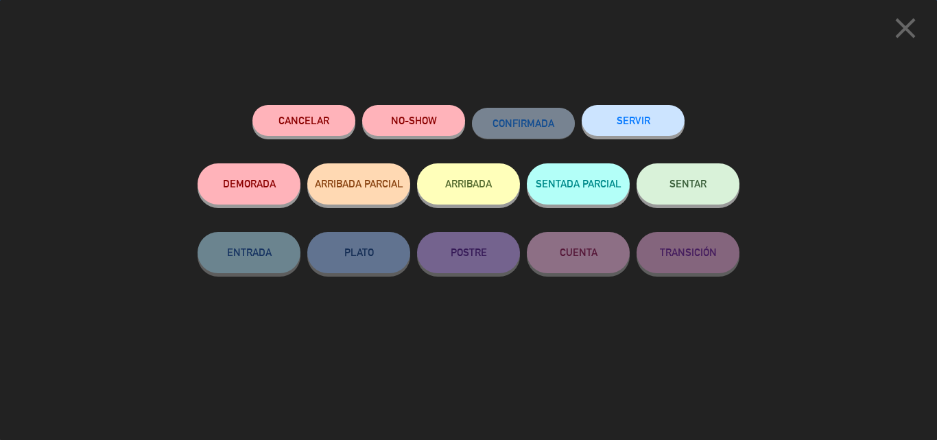
click at [674, 175] on button "SENTAR" at bounding box center [687, 183] width 103 height 41
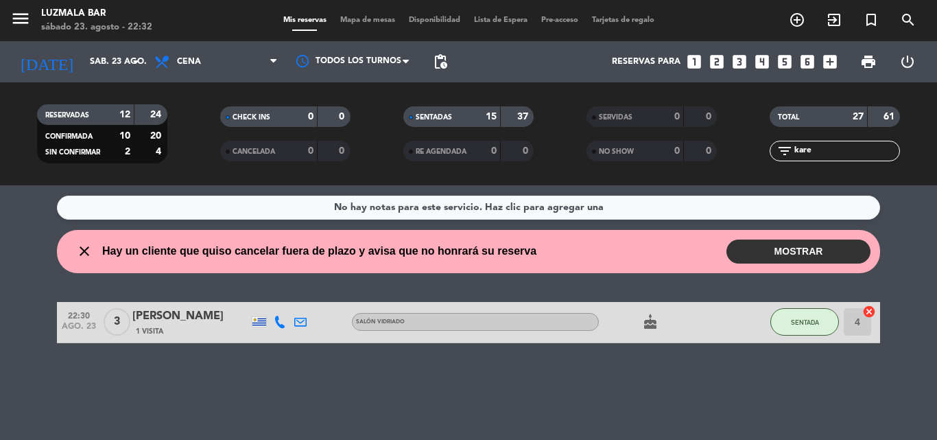
click at [779, 248] on button "MOSTRAR" at bounding box center [798, 251] width 144 height 24
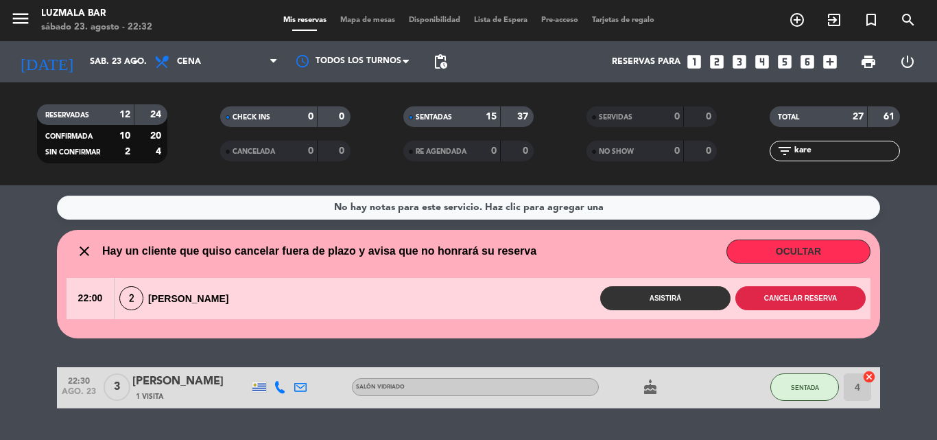
click at [795, 300] on button "Cancelar reserva" at bounding box center [800, 298] width 130 height 24
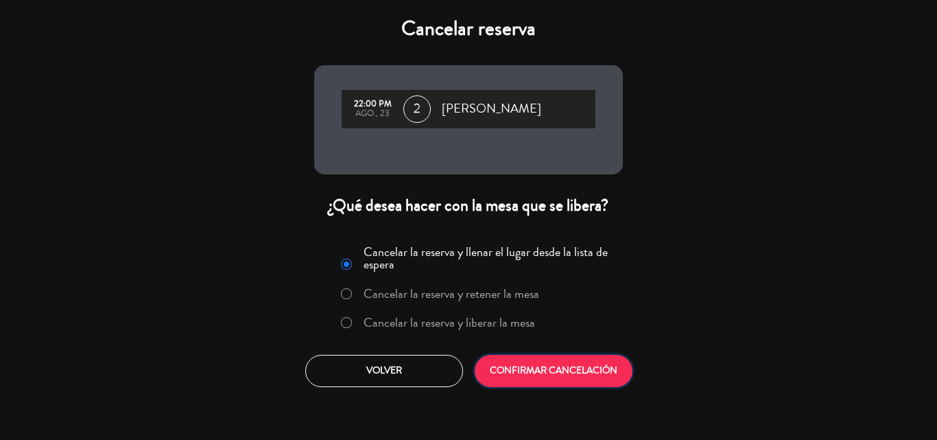
click at [527, 370] on button "CONFIRMAR CANCELACIÓN" at bounding box center [554, 371] width 158 height 32
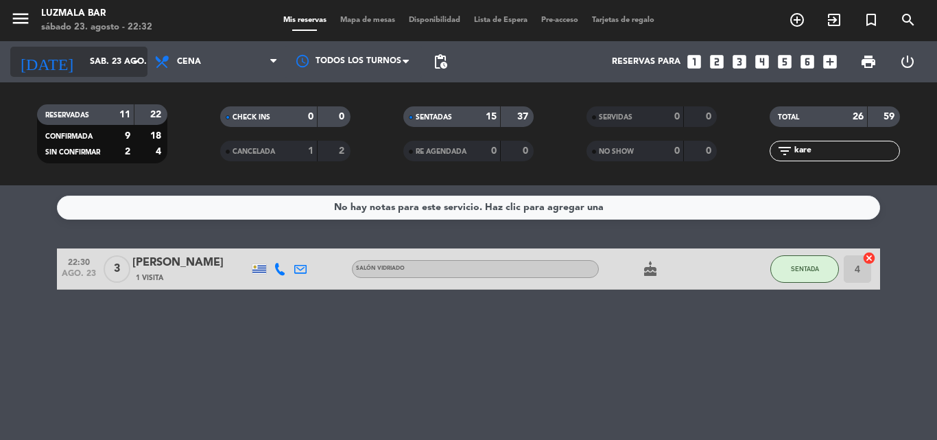
click at [106, 61] on input "sáb. 23 ago." at bounding box center [141, 61] width 116 height 23
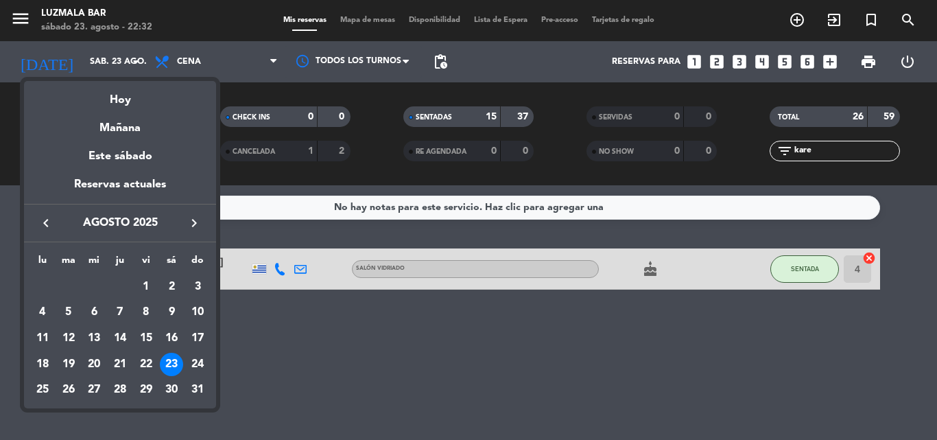
click at [0, 160] on div at bounding box center [468, 220] width 937 height 440
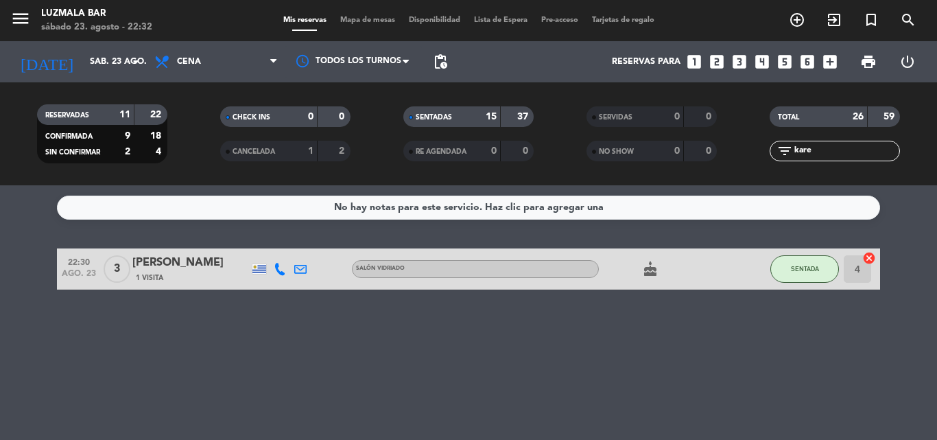
click at [825, 151] on input "kare" at bounding box center [846, 150] width 106 height 15
type input "k"
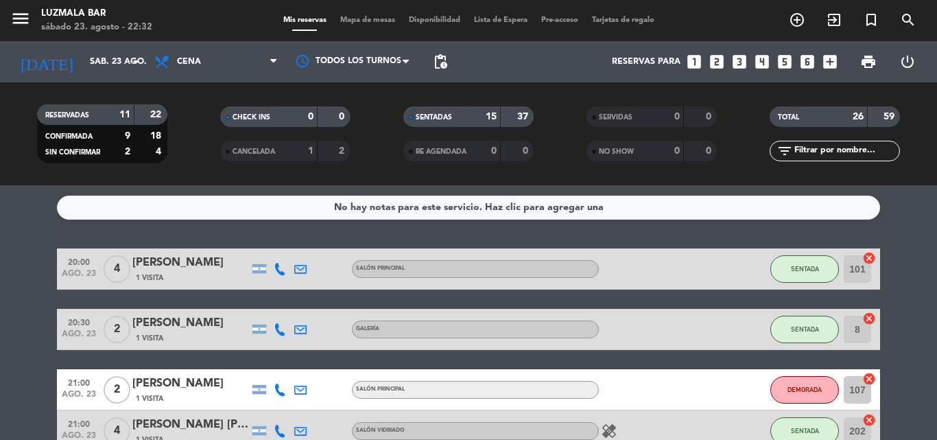
click at [774, 236] on div "No hay notas para este servicio. Haz clic para agregar una 20:00 [DATE] 4 [PERS…" at bounding box center [468, 312] width 937 height 254
click at [817, 143] on input "text" at bounding box center [846, 150] width 106 height 15
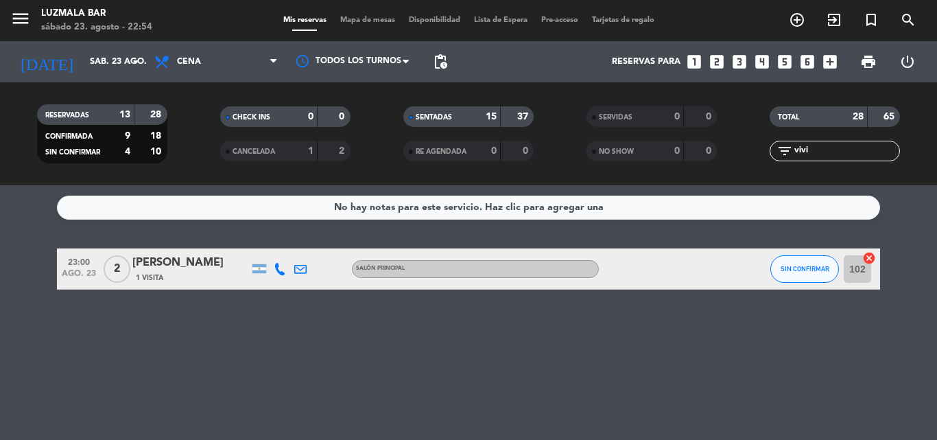
type input "vivi"
click at [813, 274] on button "SIN CONFIRMAR" at bounding box center [804, 268] width 69 height 27
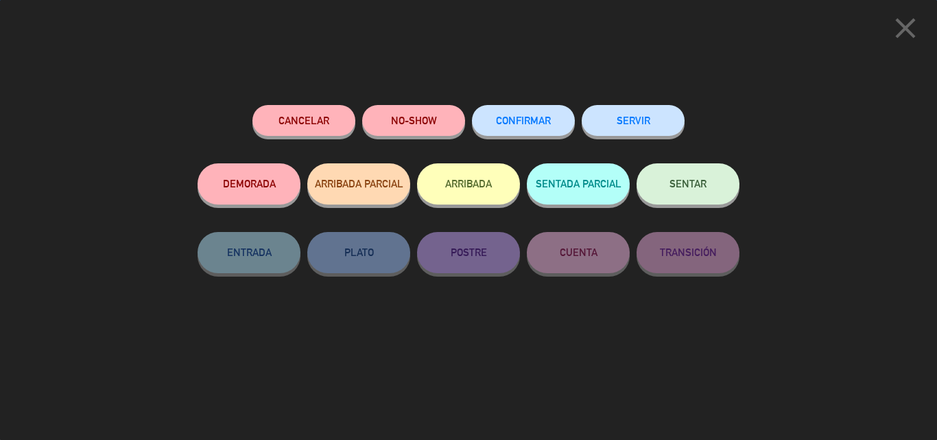
click at [685, 190] on button "SENTAR" at bounding box center [687, 183] width 103 height 41
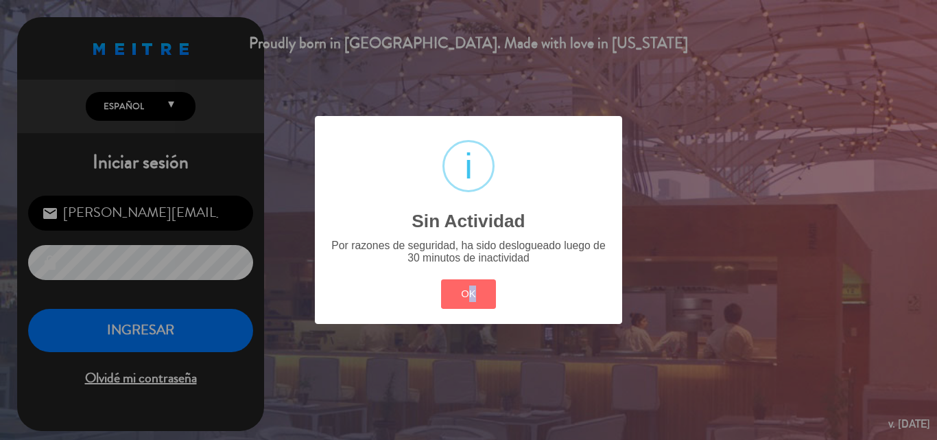
click at [472, 309] on div "OK Cancel" at bounding box center [468, 294] width 62 height 36
click at [481, 285] on button "OK" at bounding box center [469, 293] width 56 height 29
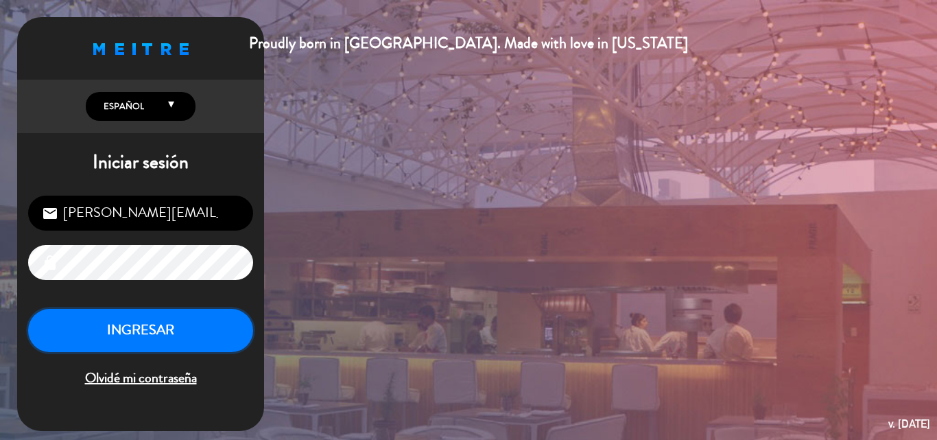
click at [151, 339] on button "INGRESAR" at bounding box center [140, 330] width 225 height 43
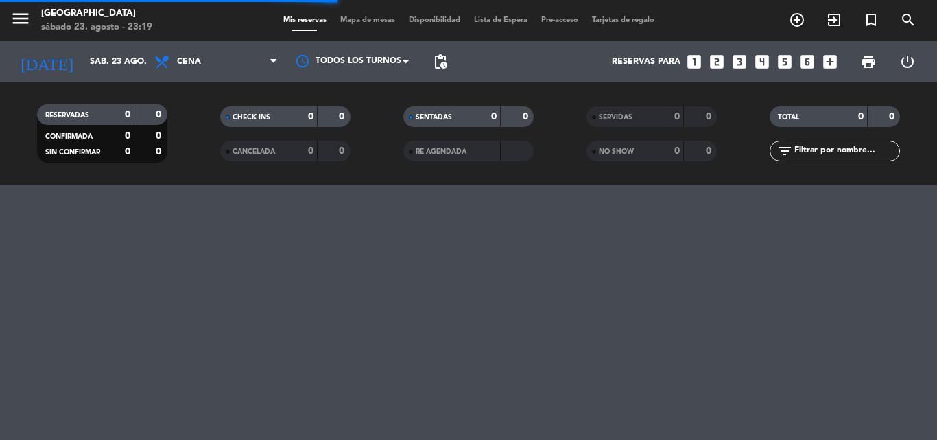
click at [26, 22] on icon "menu" at bounding box center [20, 18] width 21 height 21
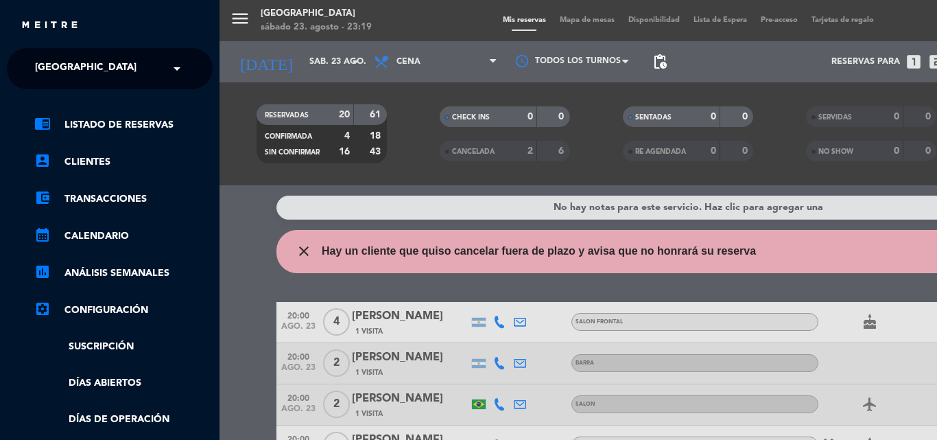
click at [128, 70] on input "text" at bounding box center [110, 69] width 167 height 30
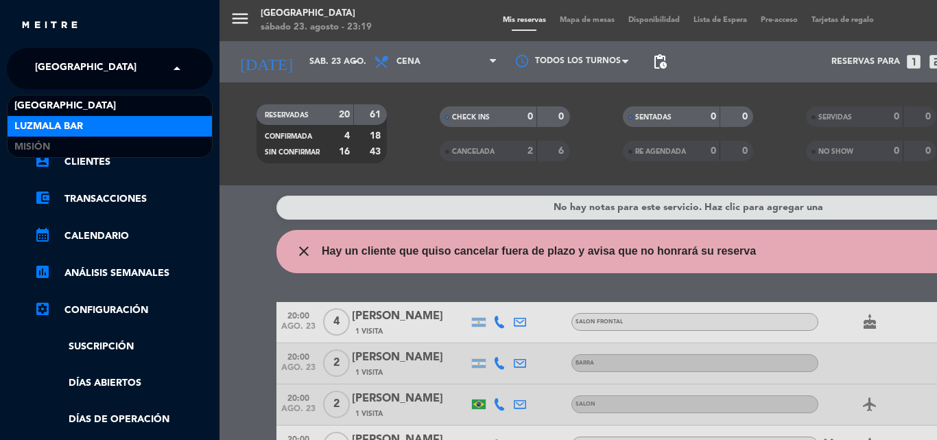
click at [105, 127] on div "Luzmala Bar" at bounding box center [110, 126] width 204 height 21
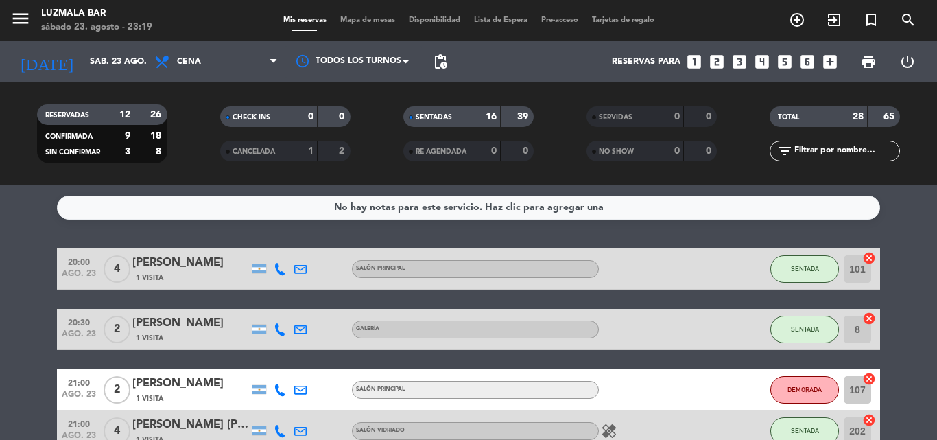
click at [824, 153] on input "text" at bounding box center [846, 150] width 106 height 15
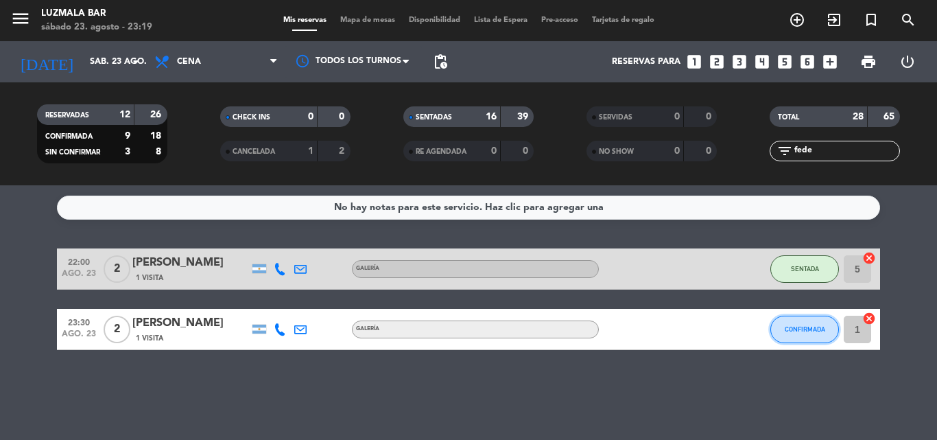
click at [792, 337] on button "CONFIRMADA" at bounding box center [804, 328] width 69 height 27
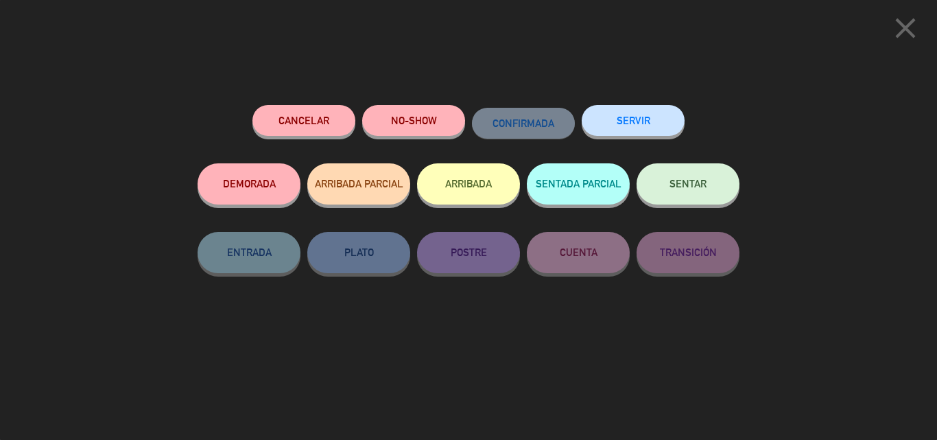
click at [672, 178] on button "SENTAR" at bounding box center [687, 183] width 103 height 41
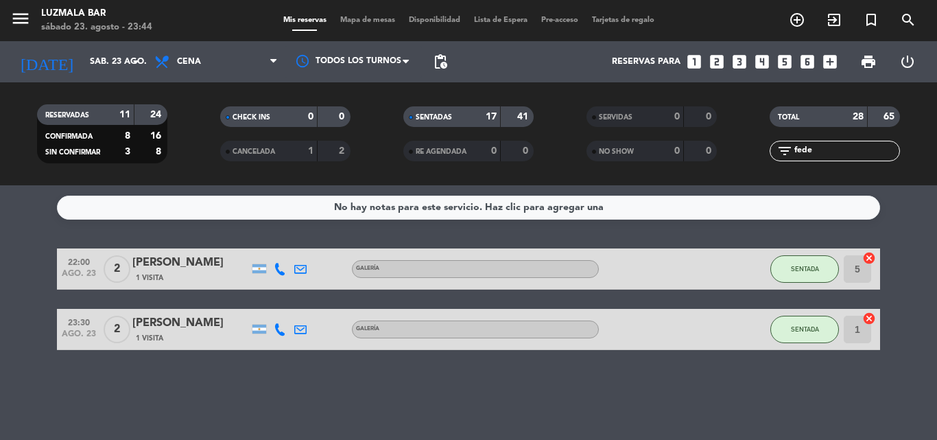
click at [829, 146] on input "fede" at bounding box center [846, 150] width 106 height 15
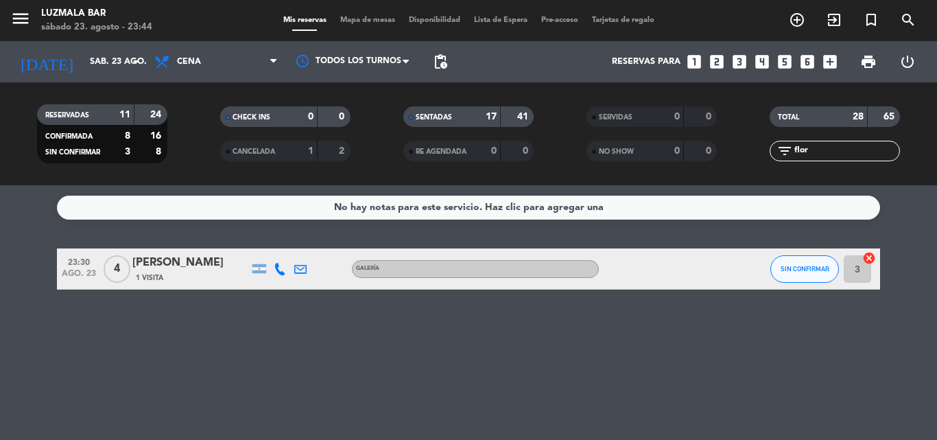
type input "flor"
click at [797, 272] on span "SIN CONFIRMAR" at bounding box center [804, 269] width 49 height 8
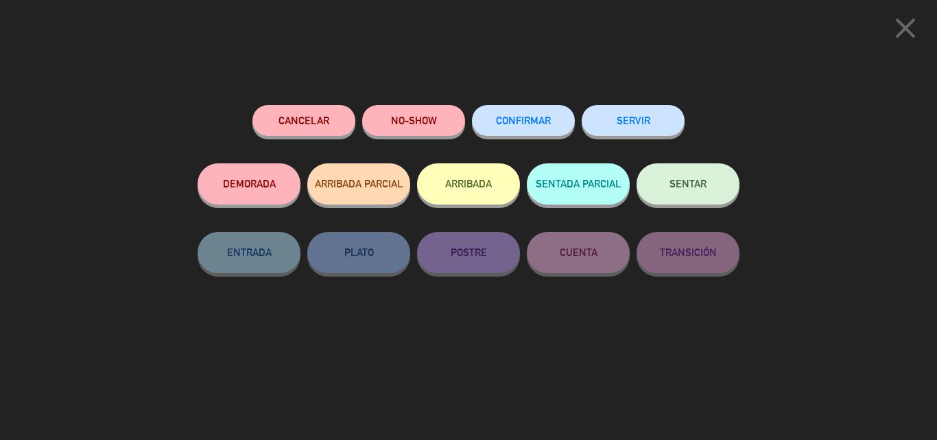
click at [500, 125] on span "CONFIRMAR" at bounding box center [523, 121] width 55 height 12
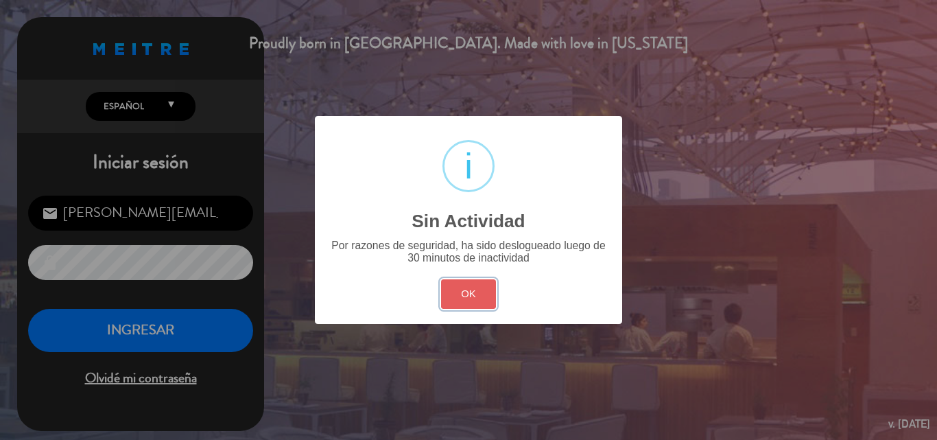
click at [444, 291] on button "OK" at bounding box center [469, 293] width 56 height 29
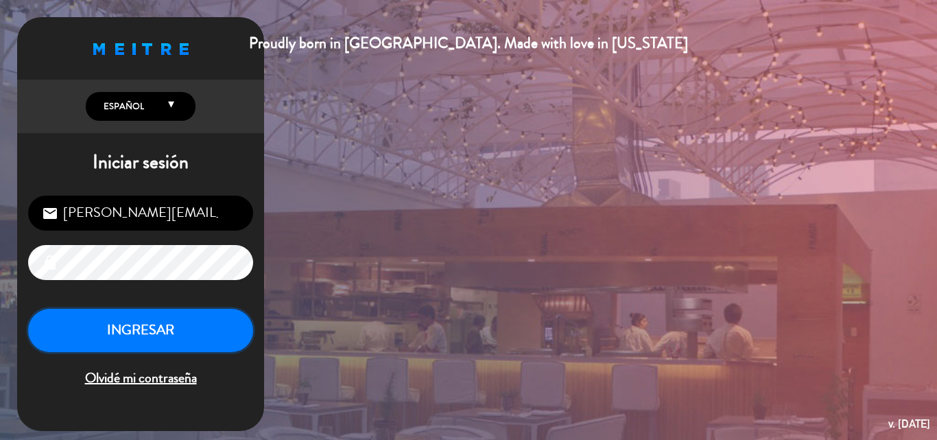
click at [170, 331] on button "INGRESAR" at bounding box center [140, 330] width 225 height 43
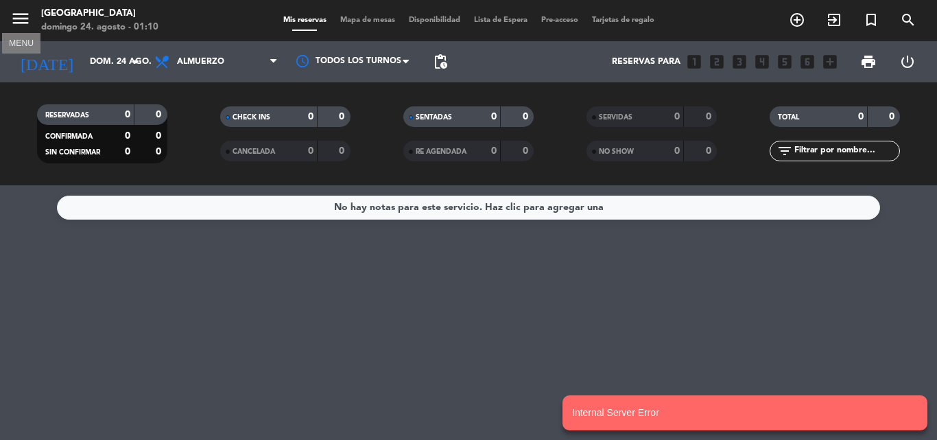
click at [29, 16] on icon "menu" at bounding box center [20, 18] width 21 height 21
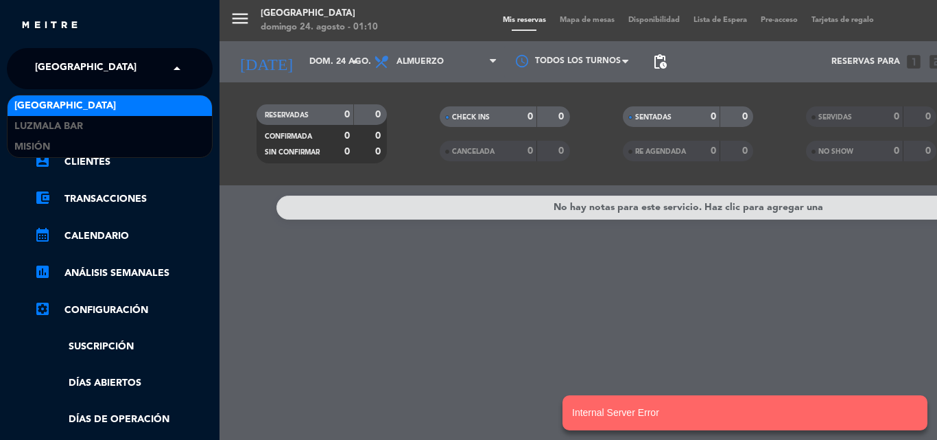
click at [100, 71] on div "× [GEOGRAPHIC_DATA]" at bounding box center [93, 68] width 128 height 29
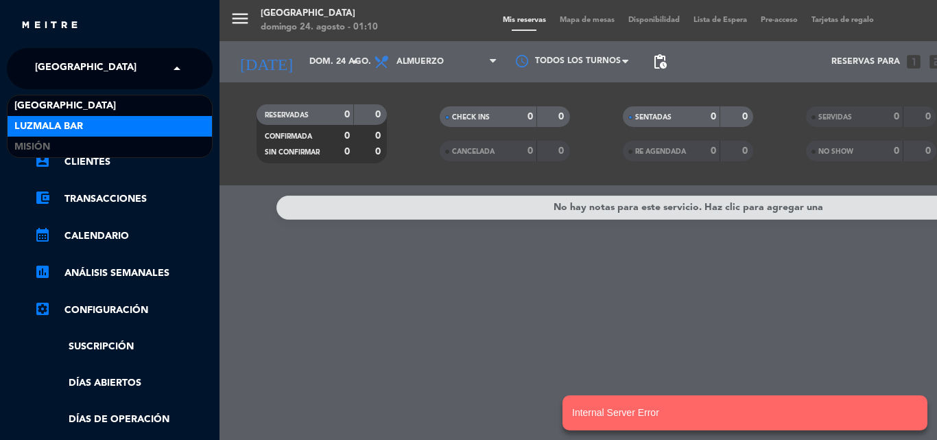
click at [109, 120] on div "Luzmala Bar" at bounding box center [110, 126] width 204 height 21
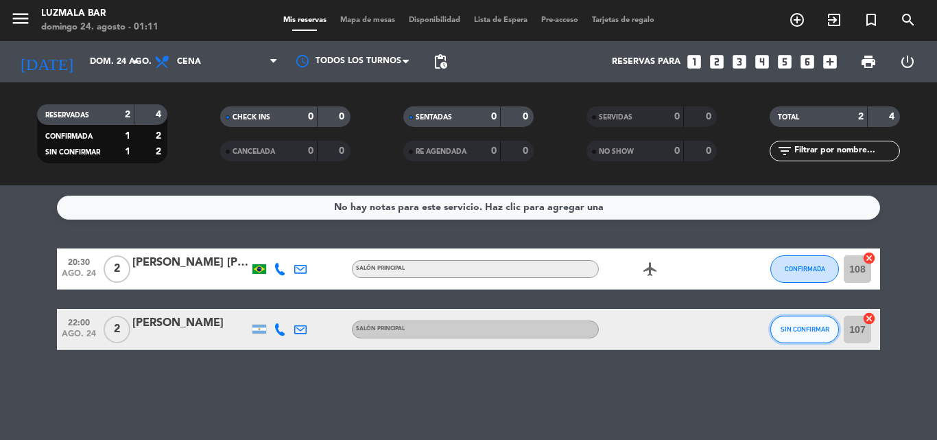
click at [800, 326] on span "SIN CONFIRMAR" at bounding box center [804, 329] width 49 height 8
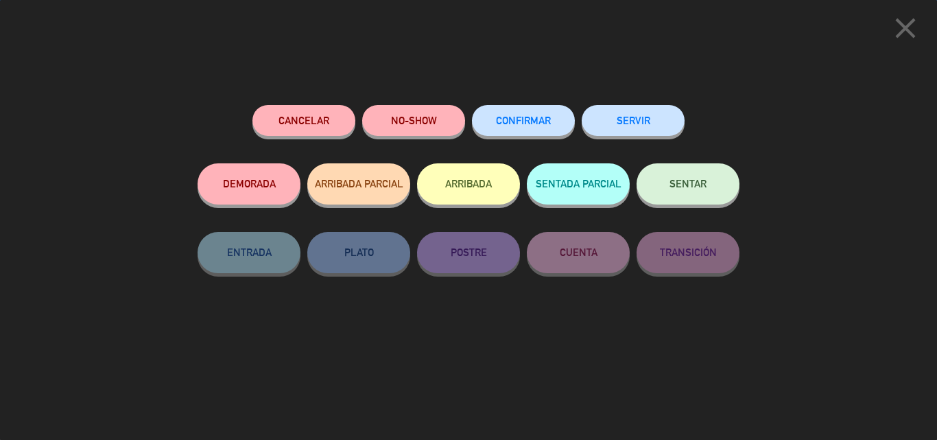
click at [514, 124] on span "CONFIRMAR" at bounding box center [523, 121] width 55 height 12
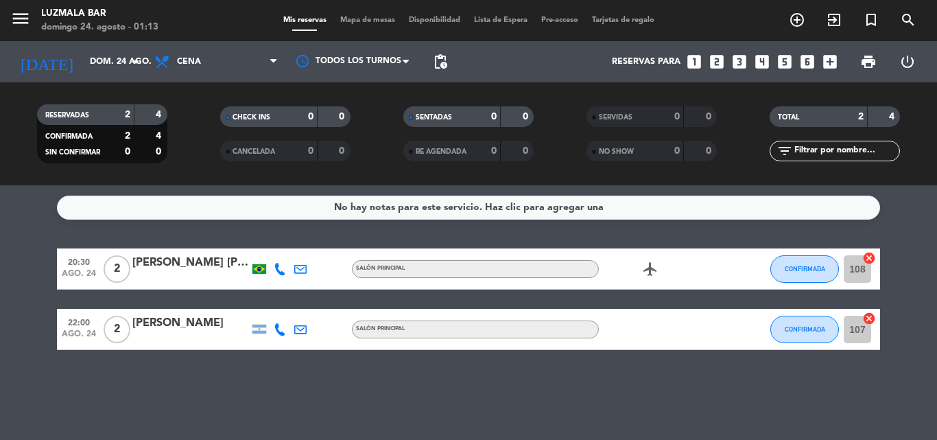
click at [219, 261] on div "[PERSON_NAME] [PERSON_NAME]" at bounding box center [190, 263] width 117 height 18
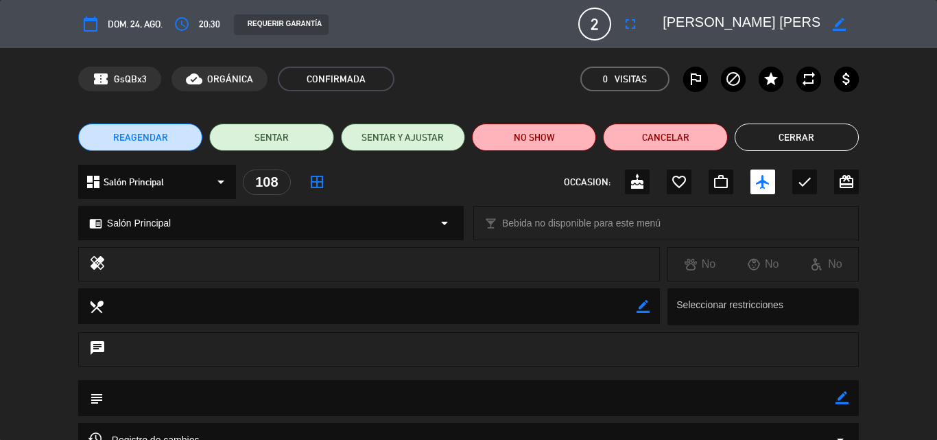
click at [778, 27] on textarea at bounding box center [740, 24] width 157 height 25
click at [775, 137] on button "Cerrar" at bounding box center [796, 136] width 124 height 27
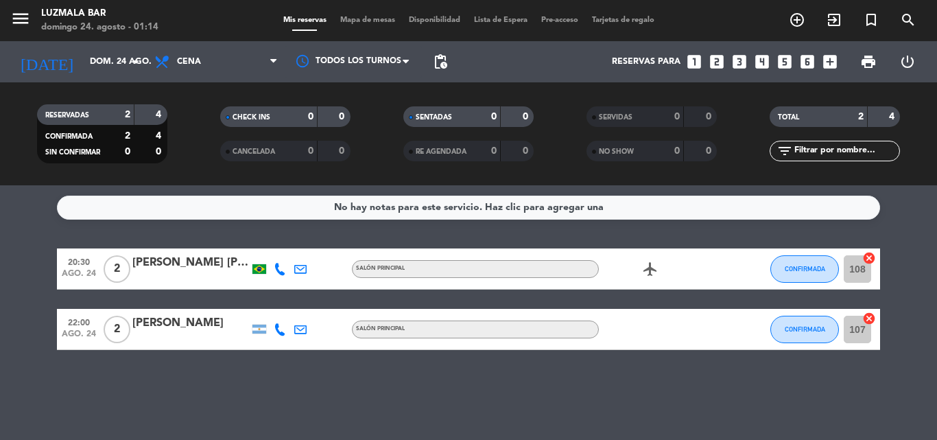
click at [34, 259] on bookings-row "20:30 [DATE] 2 [PERSON_NAME] [PERSON_NAME] Salón Principal airplanemode_active …" at bounding box center [468, 298] width 937 height 101
